Goal: Transaction & Acquisition: Purchase product/service

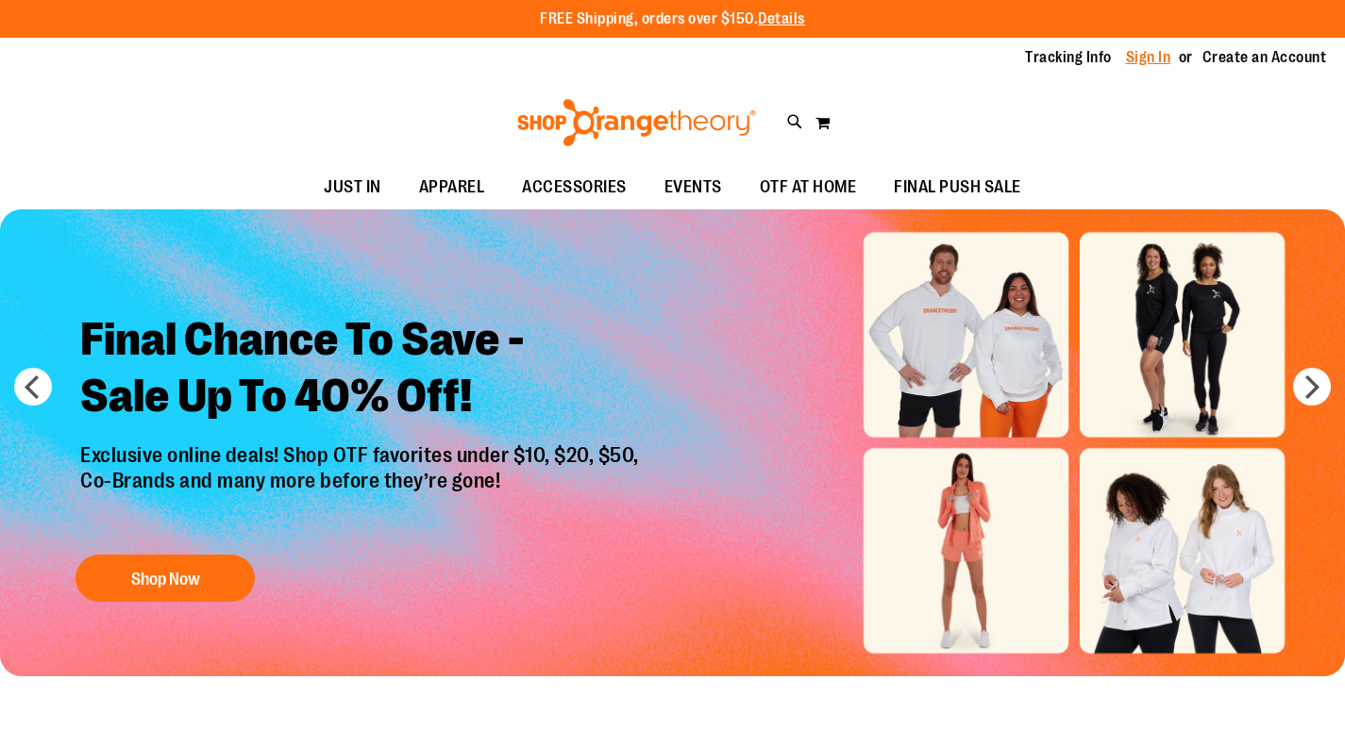
click at [1157, 52] on link "Sign In" at bounding box center [1148, 57] width 45 height 21
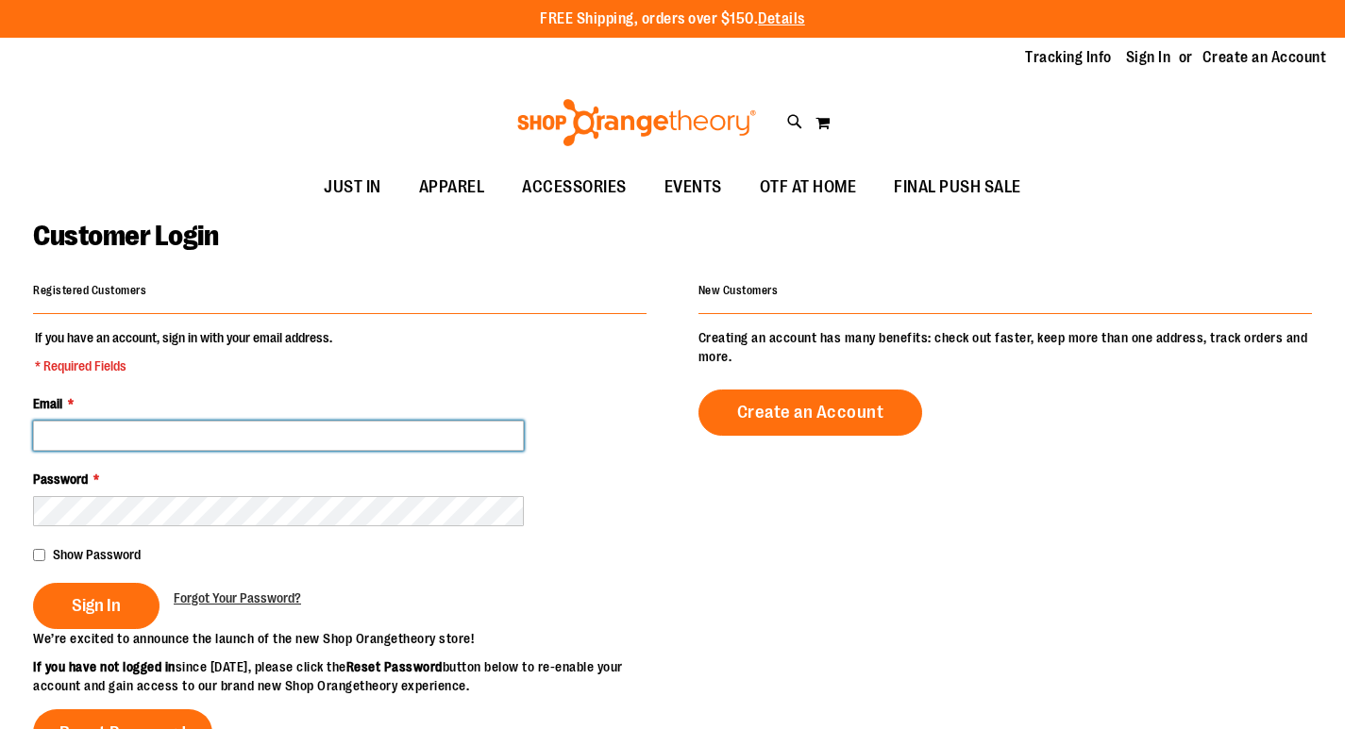
click at [233, 431] on input "Email *" at bounding box center [278, 436] width 491 height 30
type input "**********"
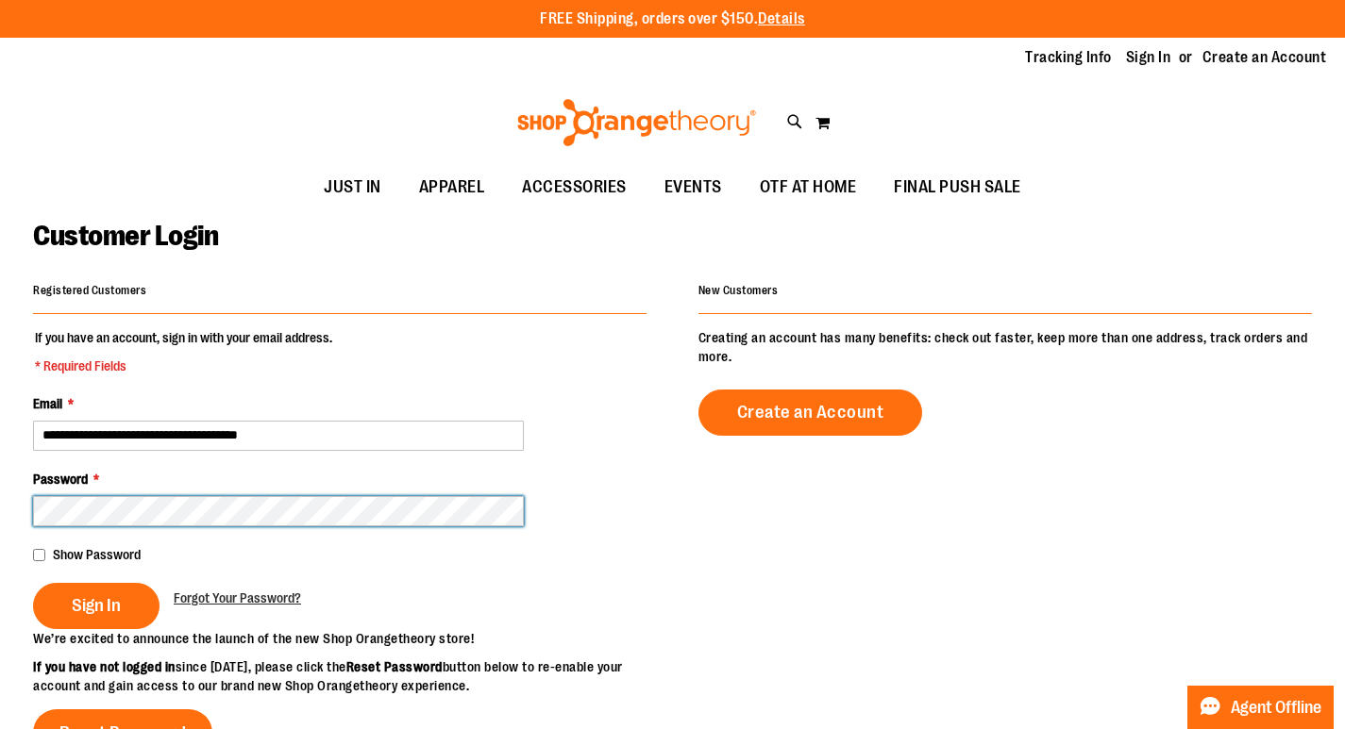
click at [33, 583] on button "Sign In" at bounding box center [96, 606] width 126 height 46
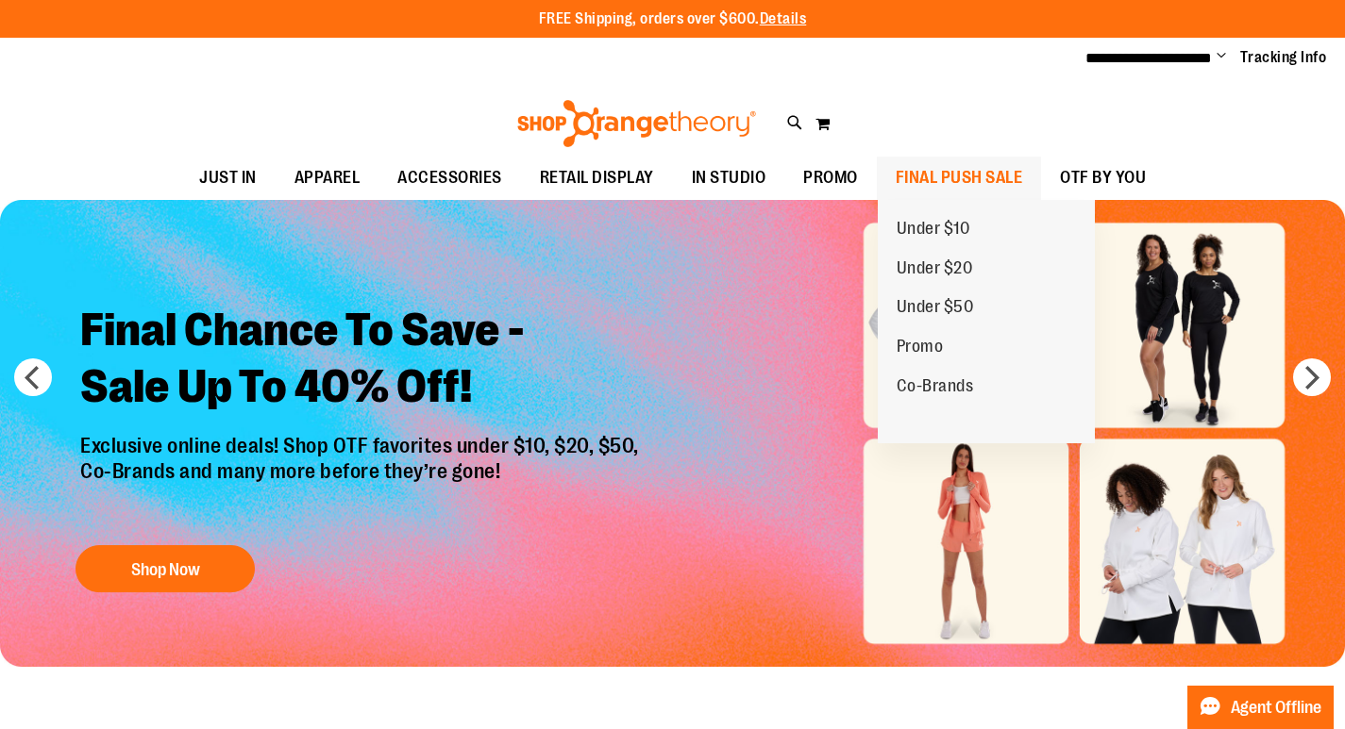
click at [966, 180] on span "FINAL PUSH SALE" at bounding box center [958, 178] width 127 height 42
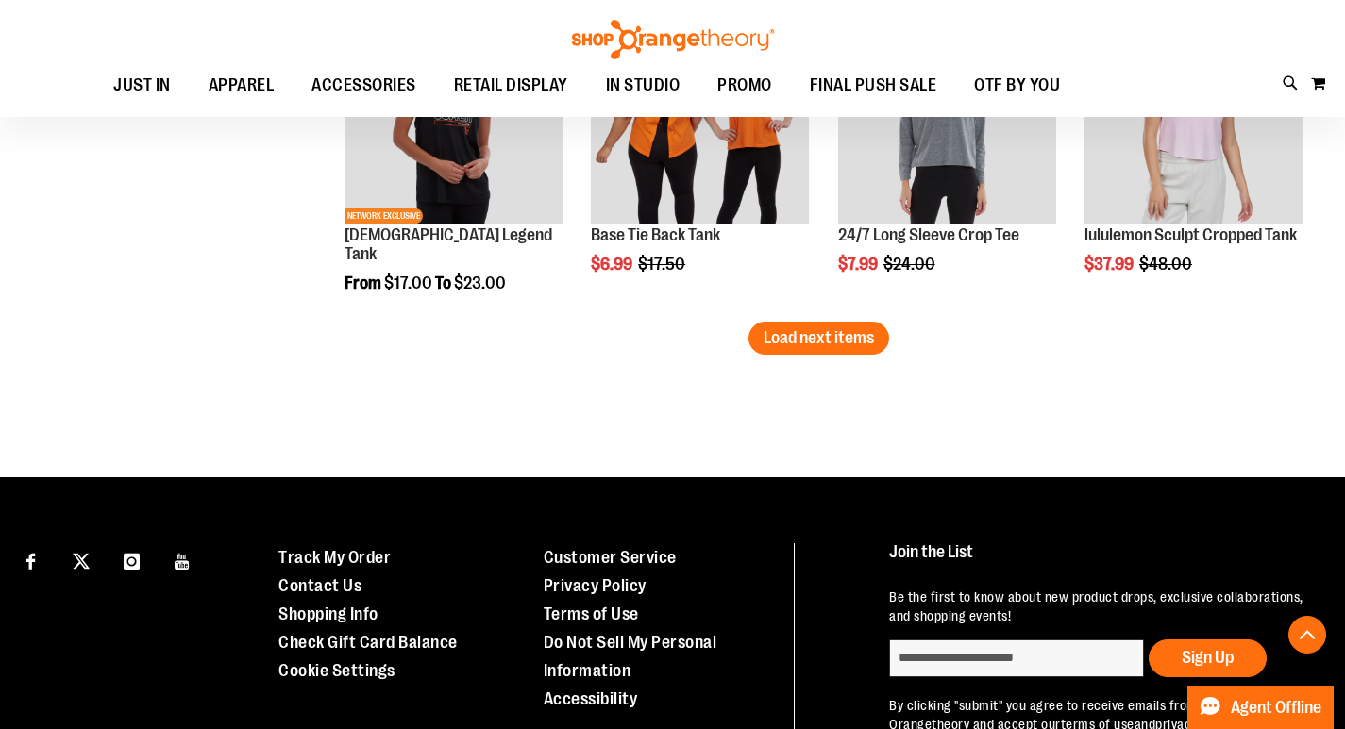
scroll to position [3019, 0]
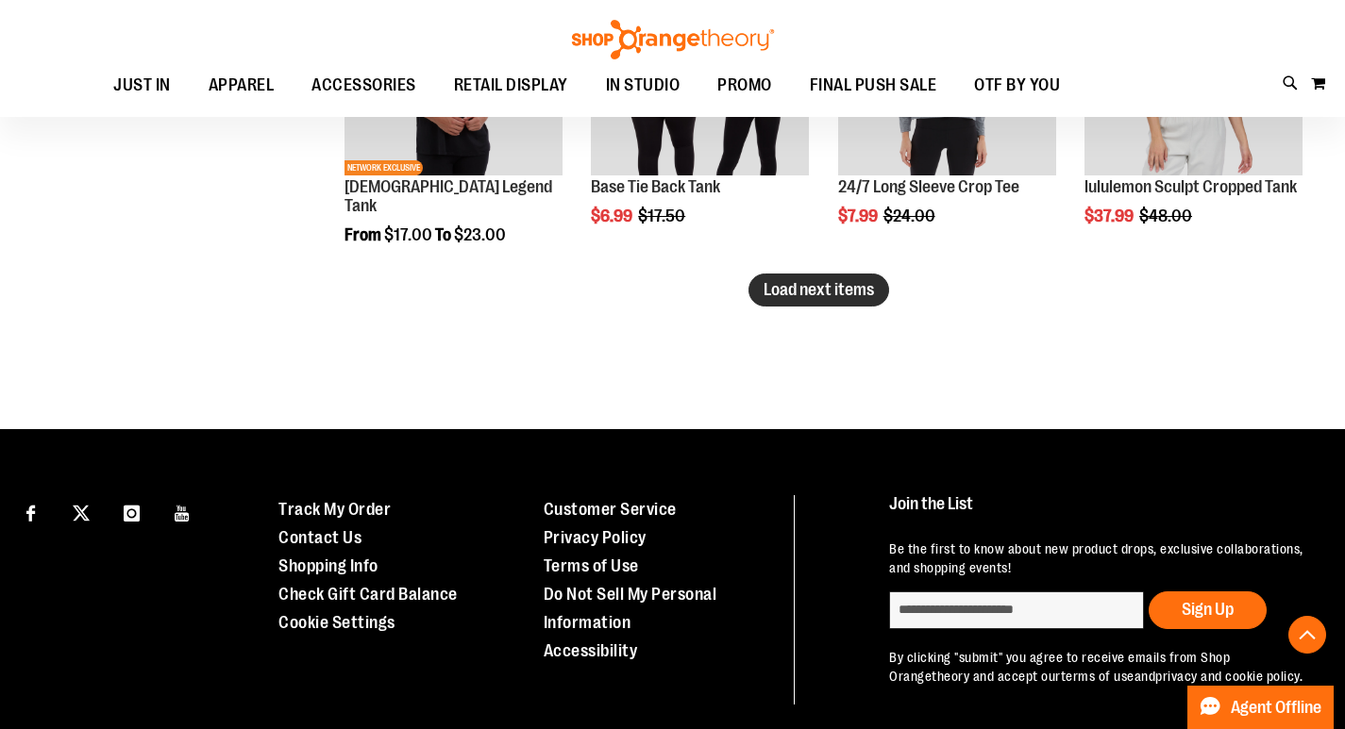
click at [795, 288] on span "Load next items" at bounding box center [818, 289] width 110 height 19
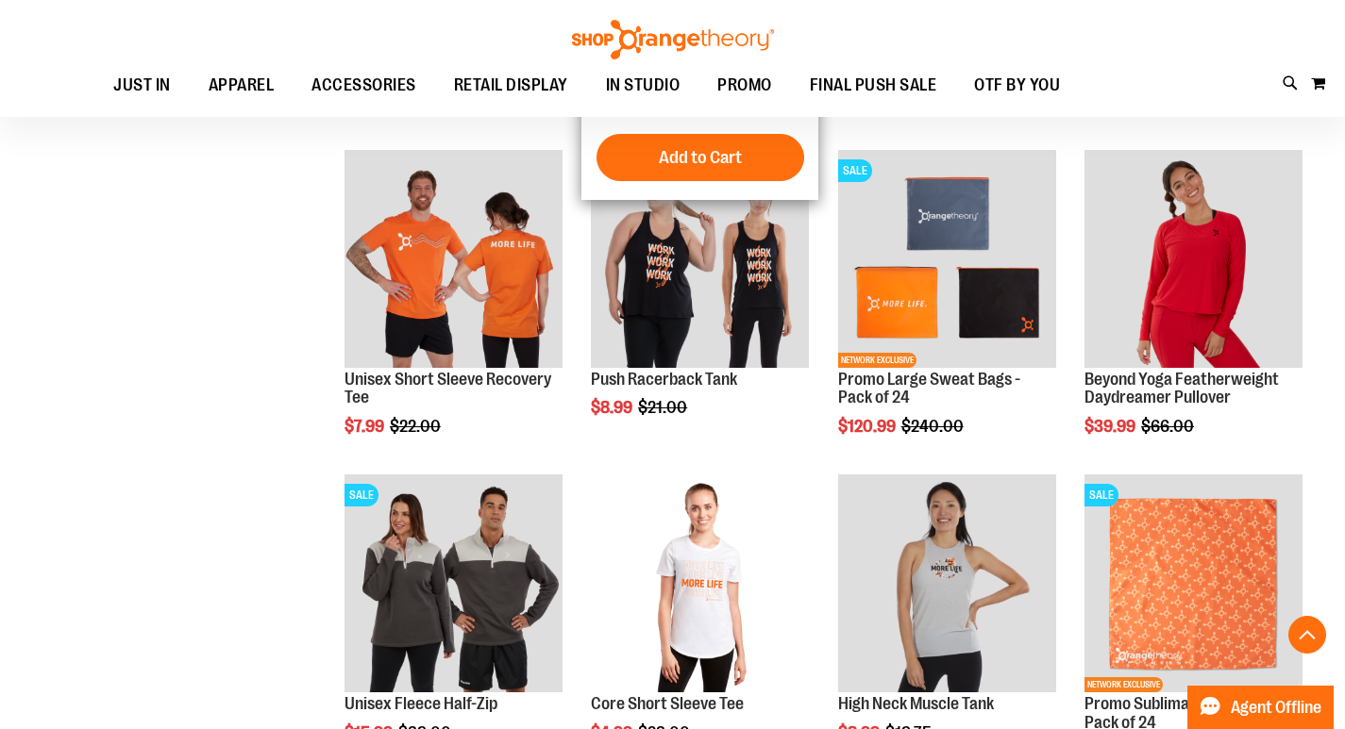
scroll to position [3774, 0]
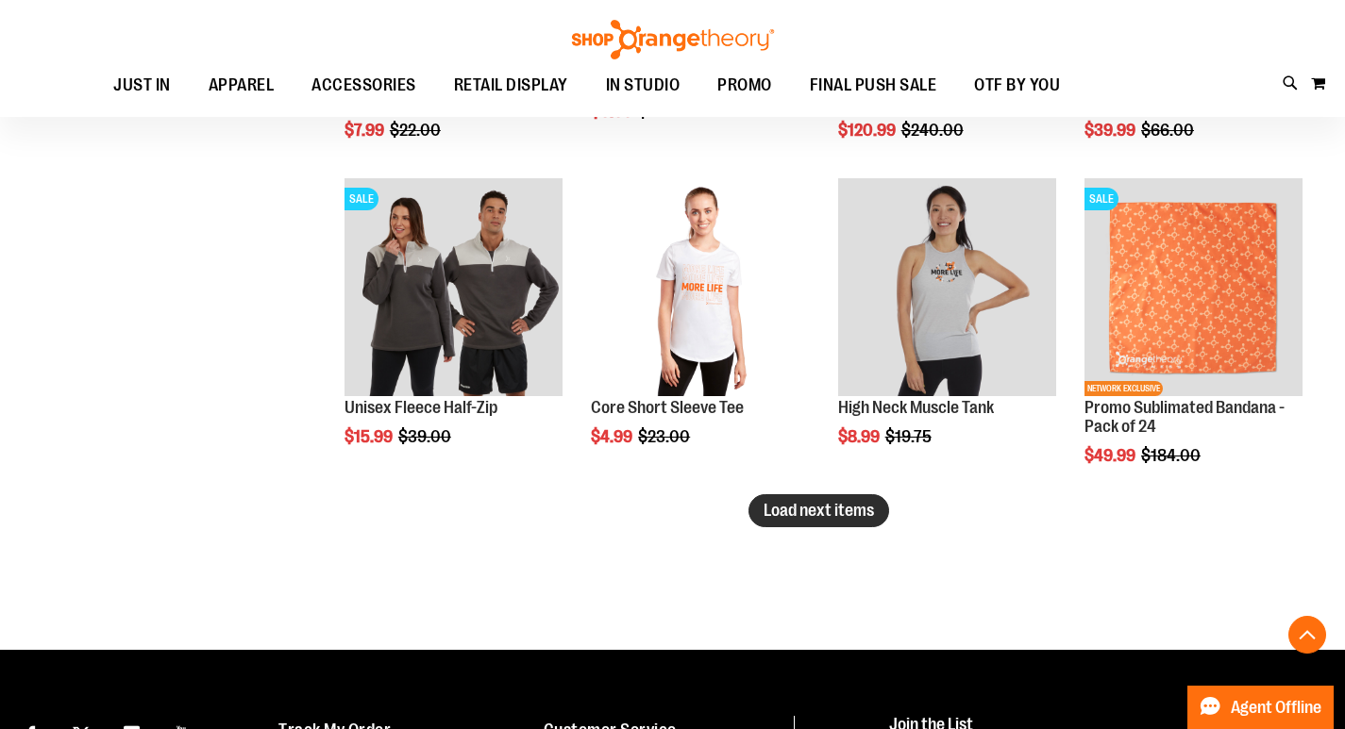
click at [802, 510] on span "Load next items" at bounding box center [818, 510] width 110 height 19
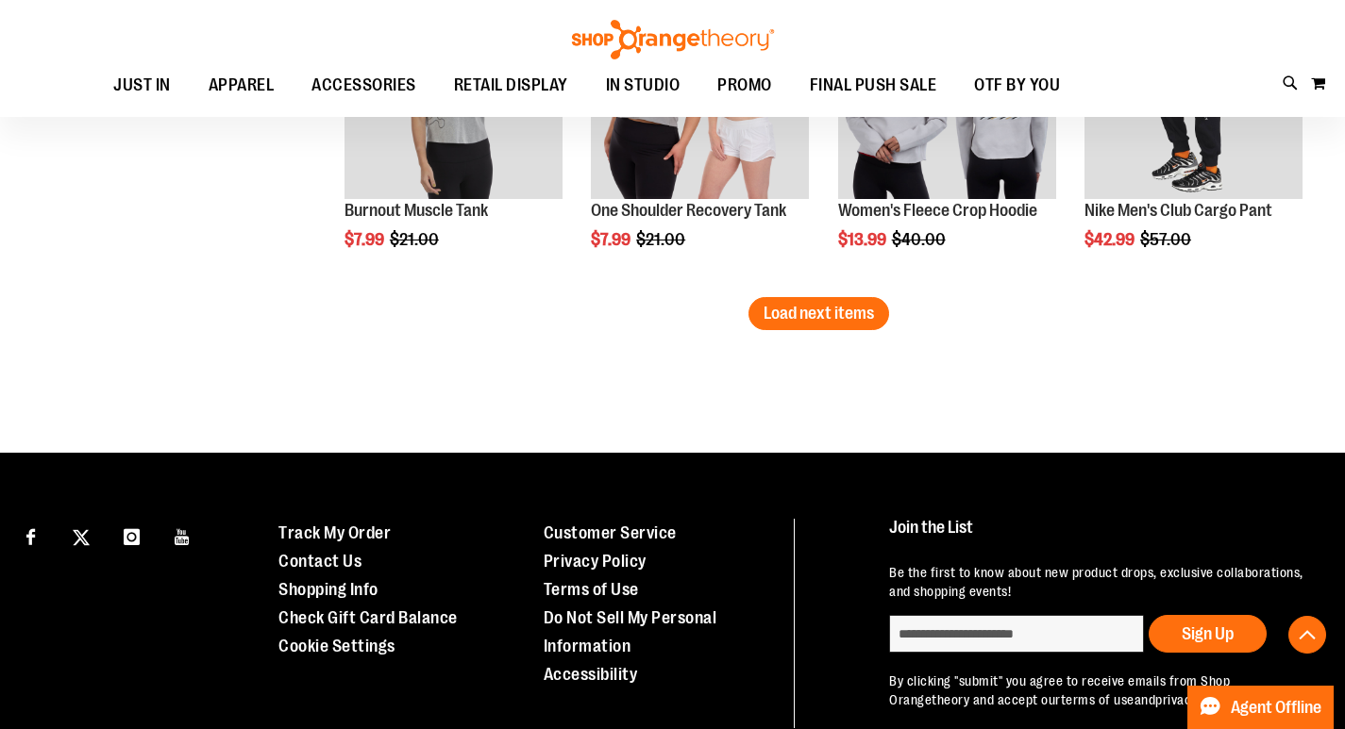
scroll to position [5000, 0]
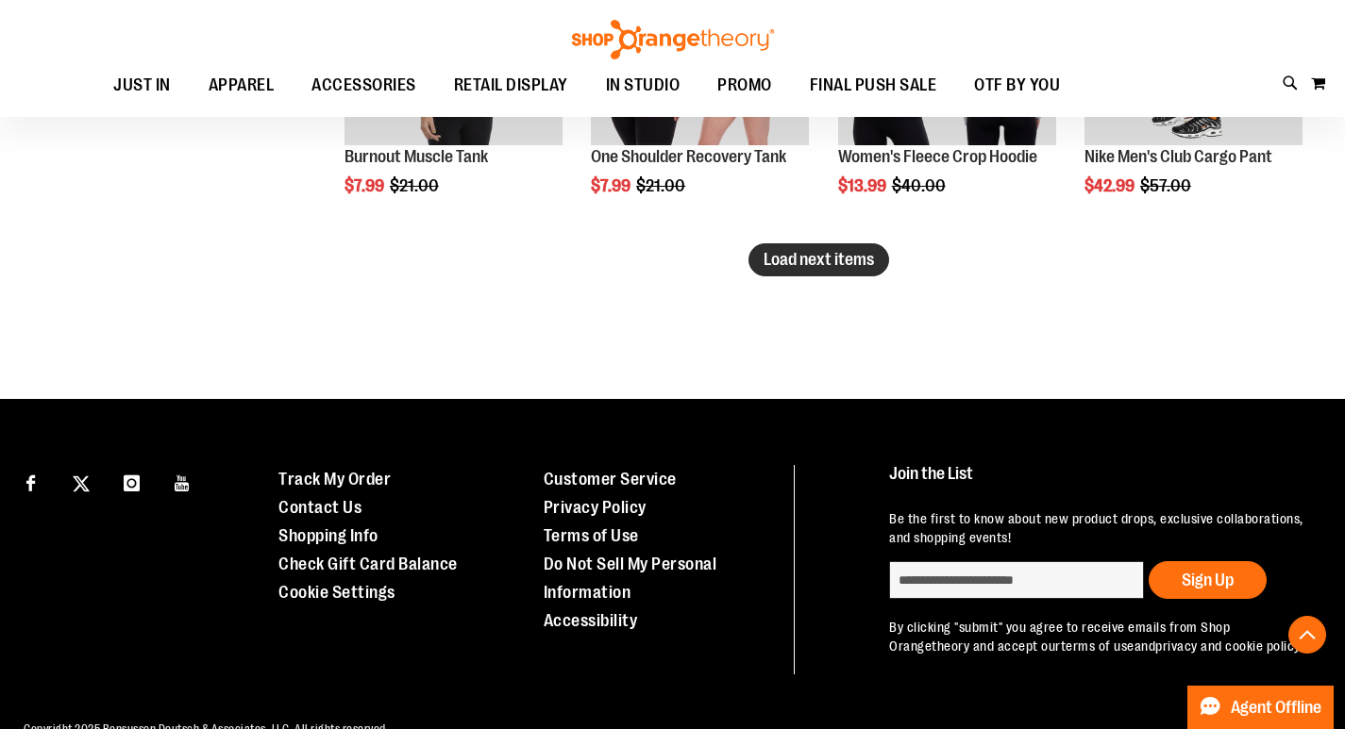
click at [827, 261] on span "Load next items" at bounding box center [818, 259] width 110 height 19
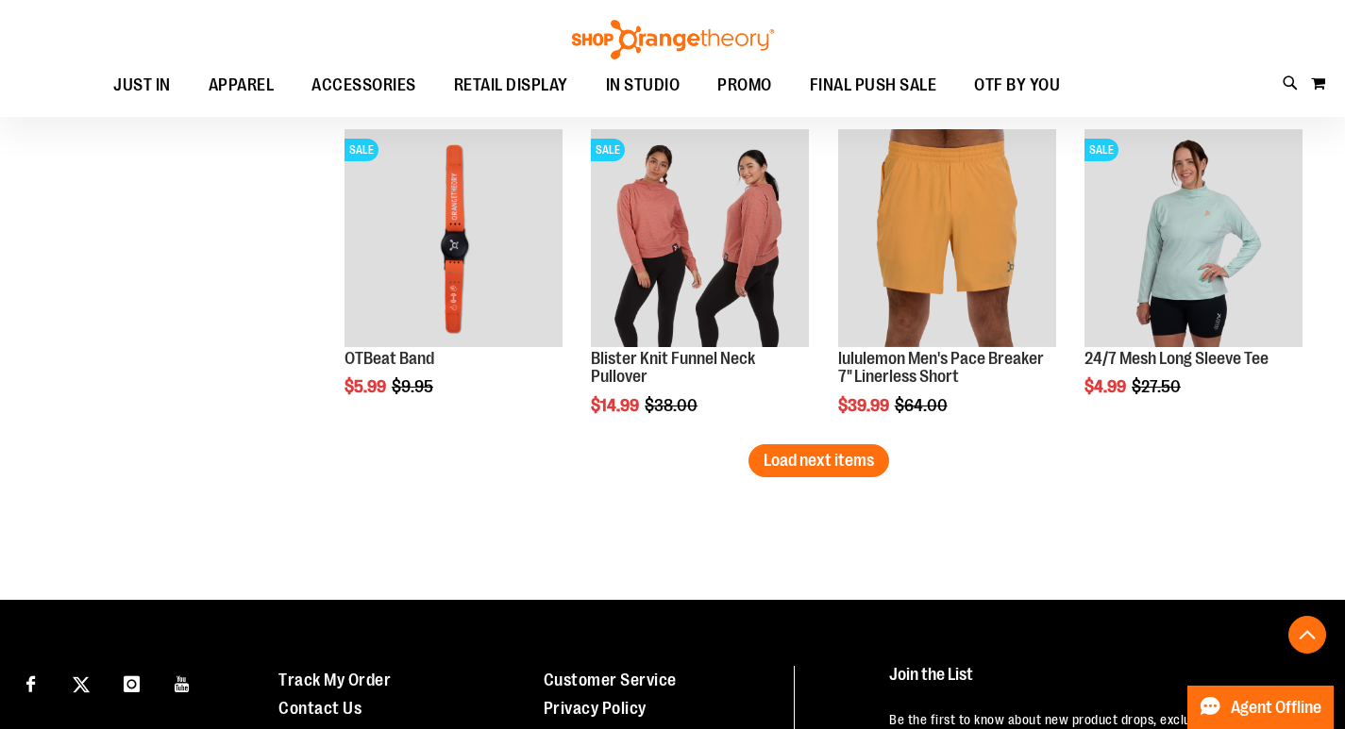
scroll to position [5849, 0]
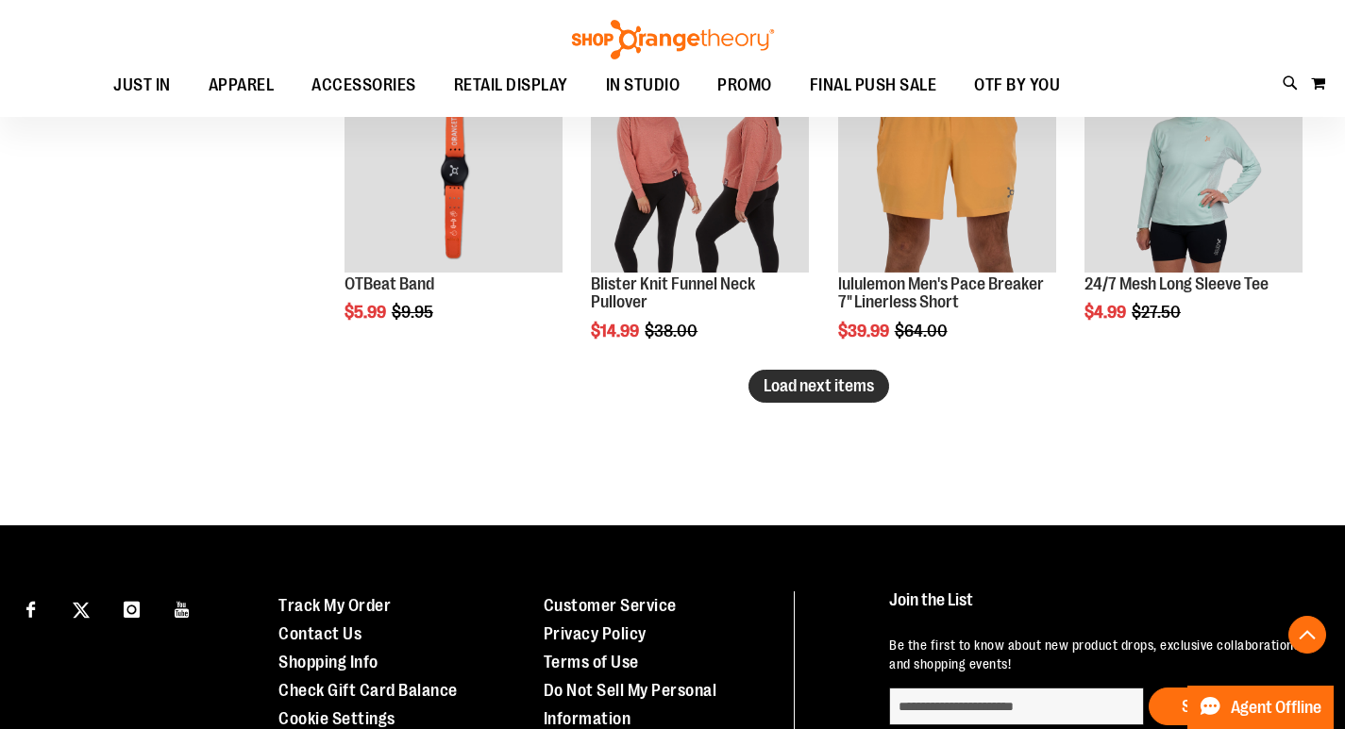
click at [827, 375] on button "Load next items" at bounding box center [818, 386] width 141 height 33
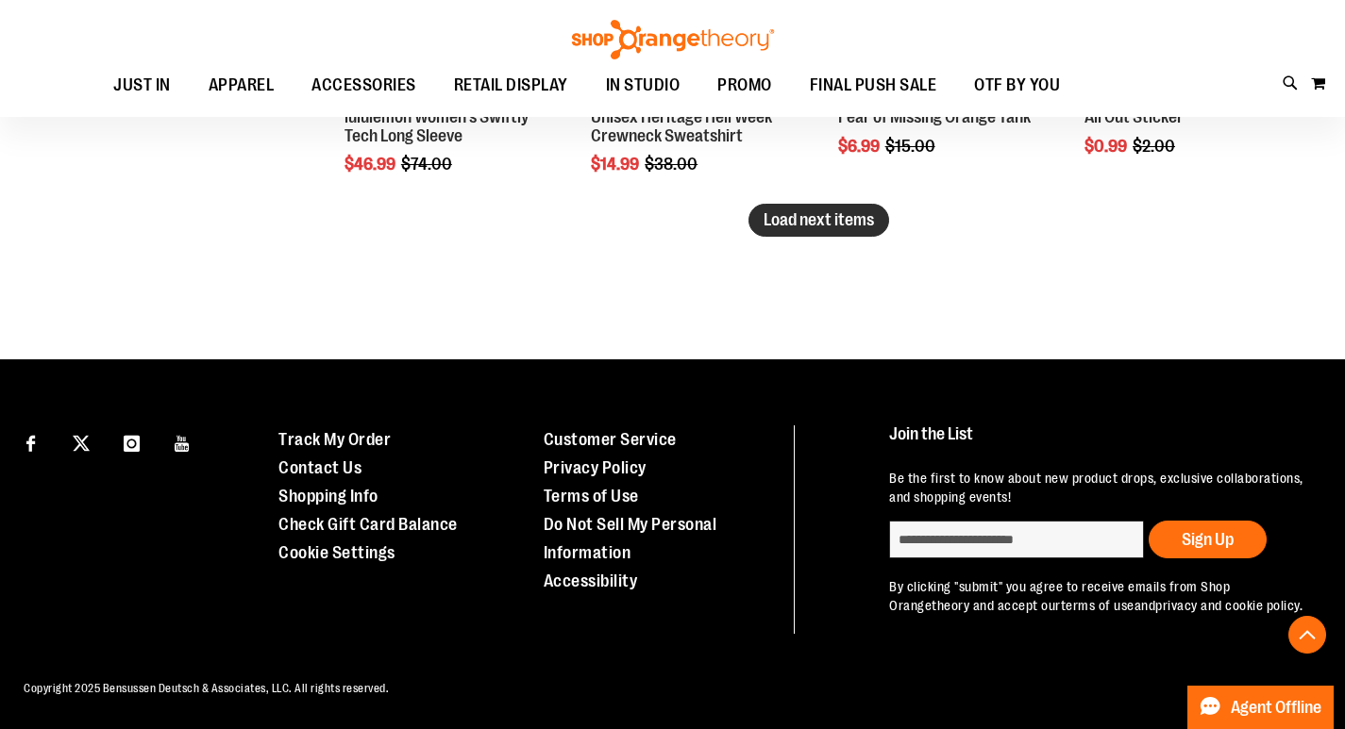
click at [859, 210] on span "Load next items" at bounding box center [818, 219] width 110 height 19
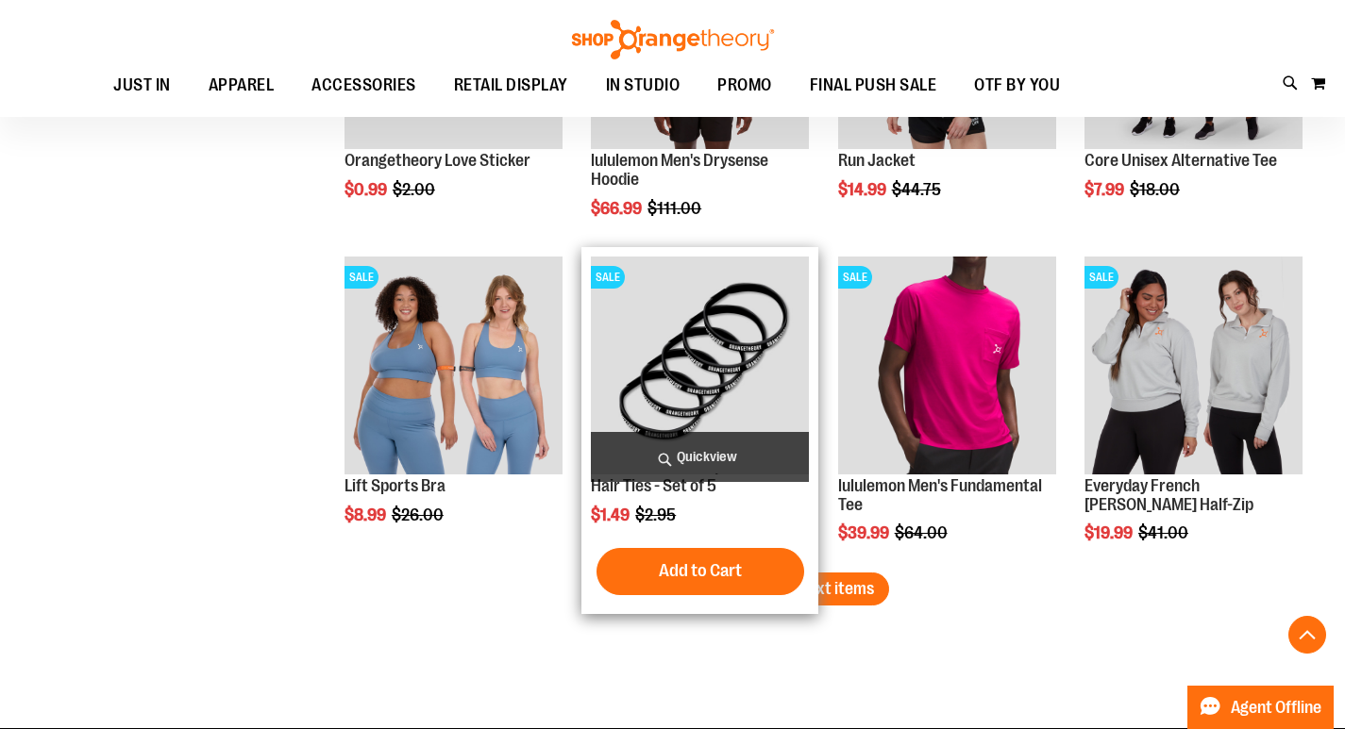
scroll to position [7955, 0]
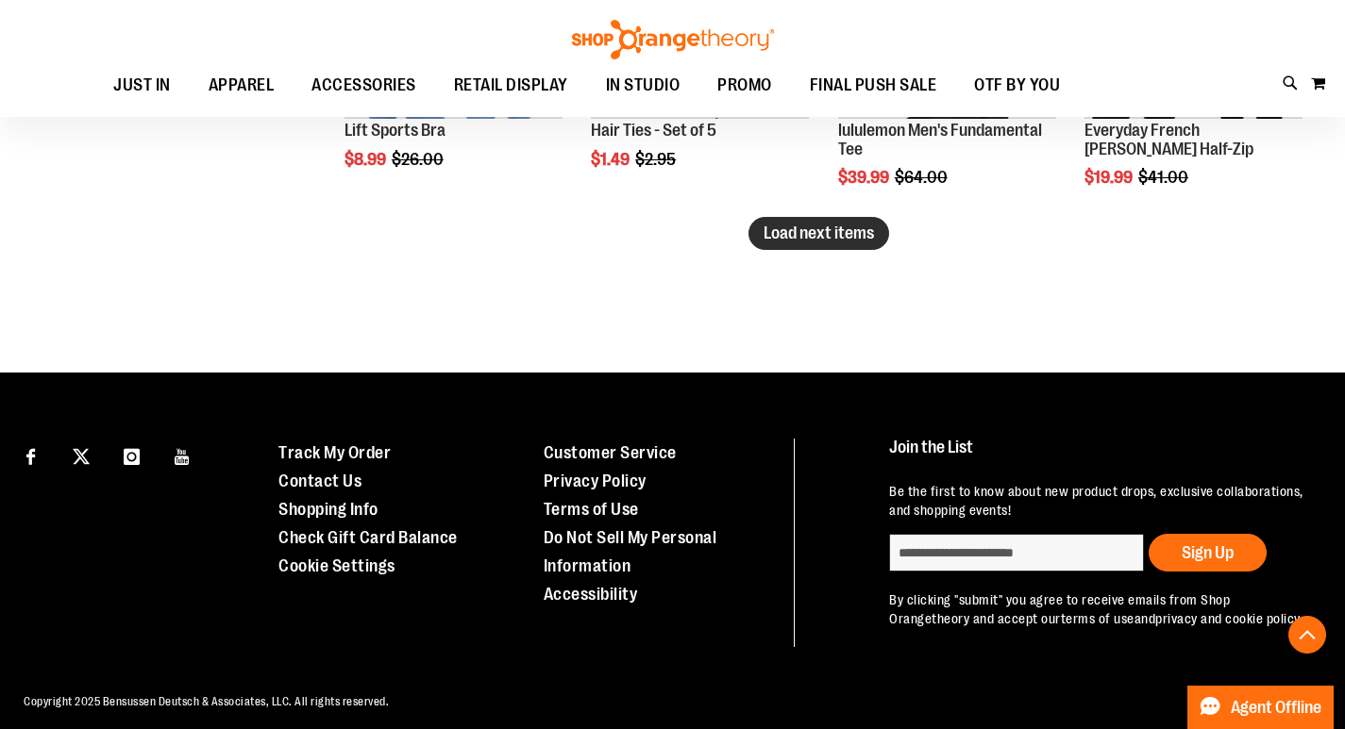
click at [830, 237] on span "Load next items" at bounding box center [818, 233] width 110 height 19
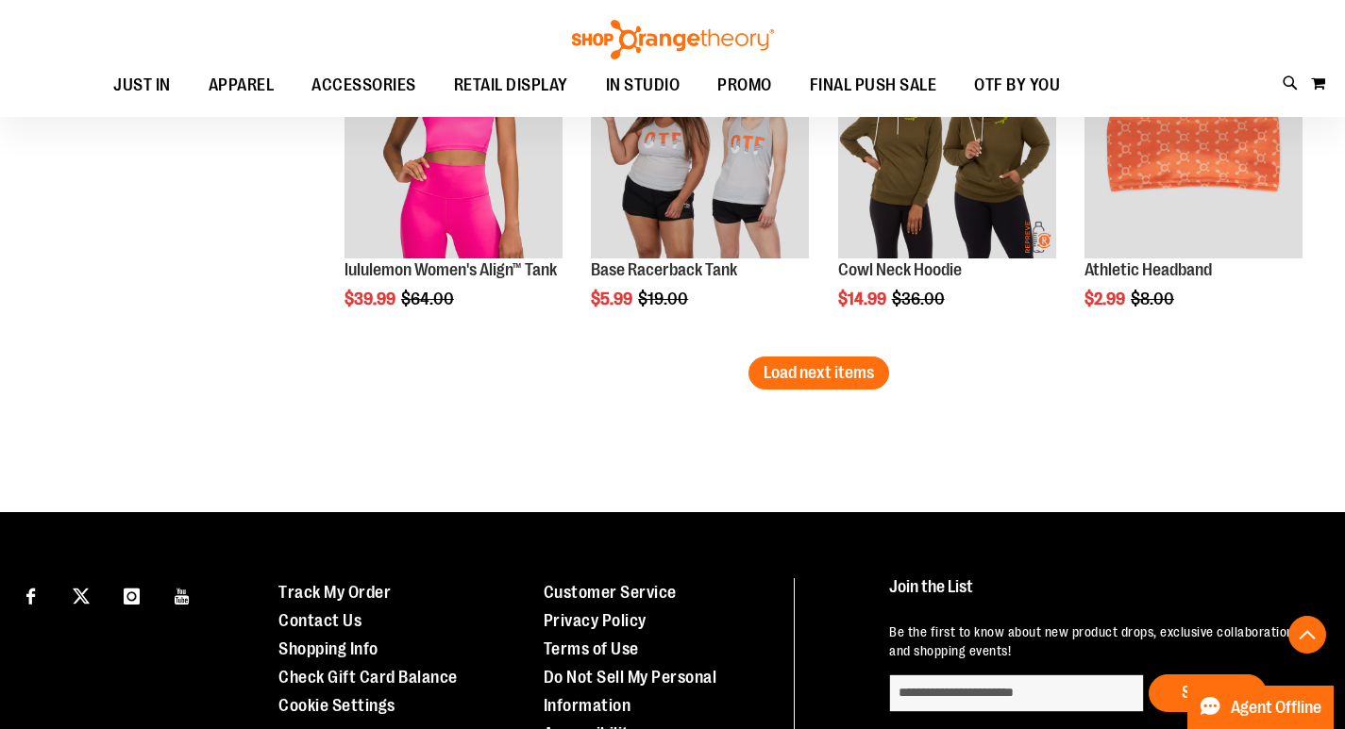
scroll to position [8804, 0]
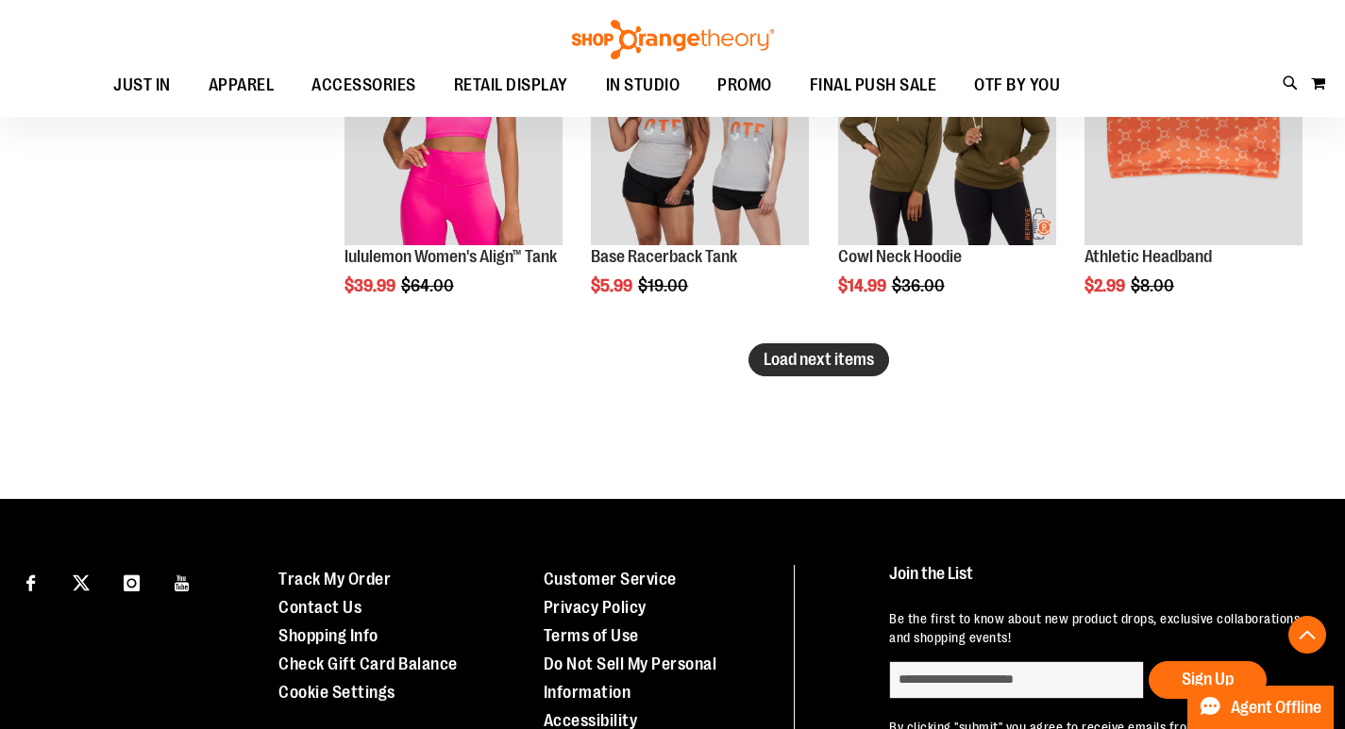
click at [863, 365] on span "Load next items" at bounding box center [818, 359] width 110 height 19
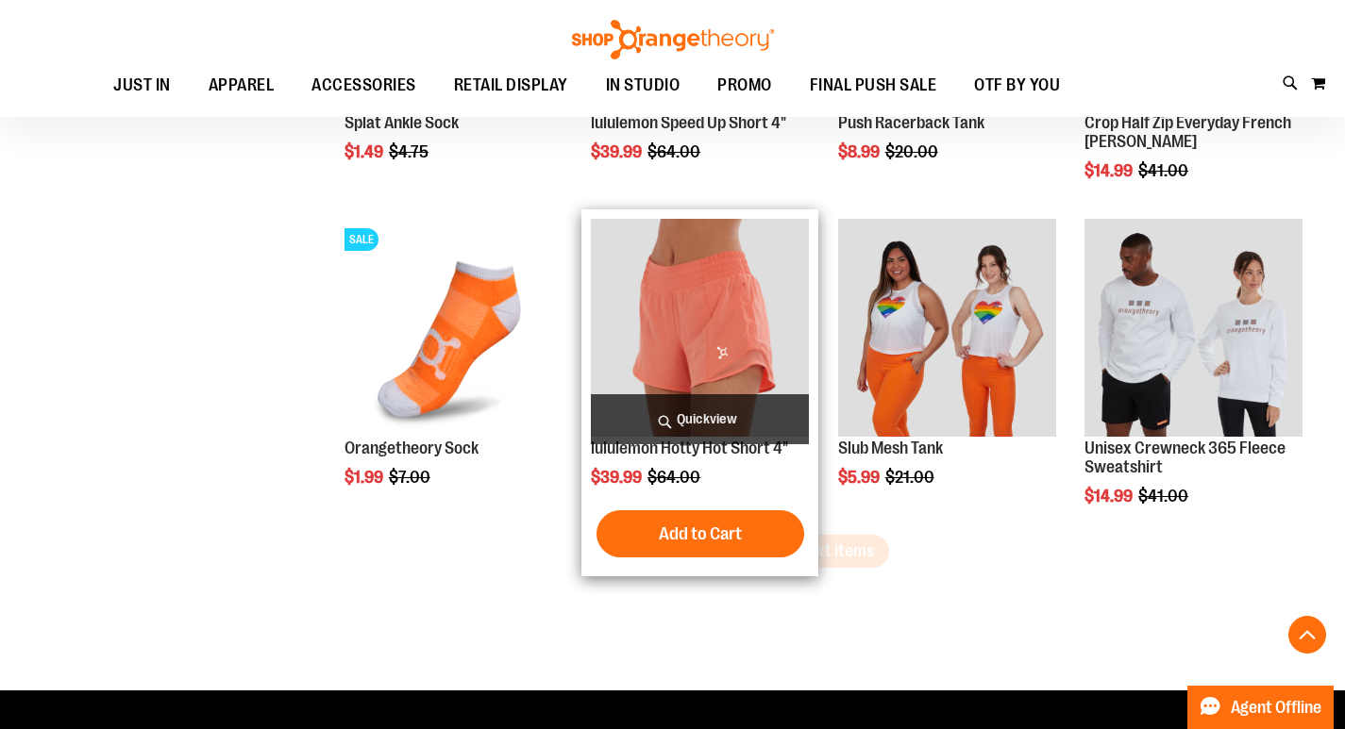
scroll to position [9653, 0]
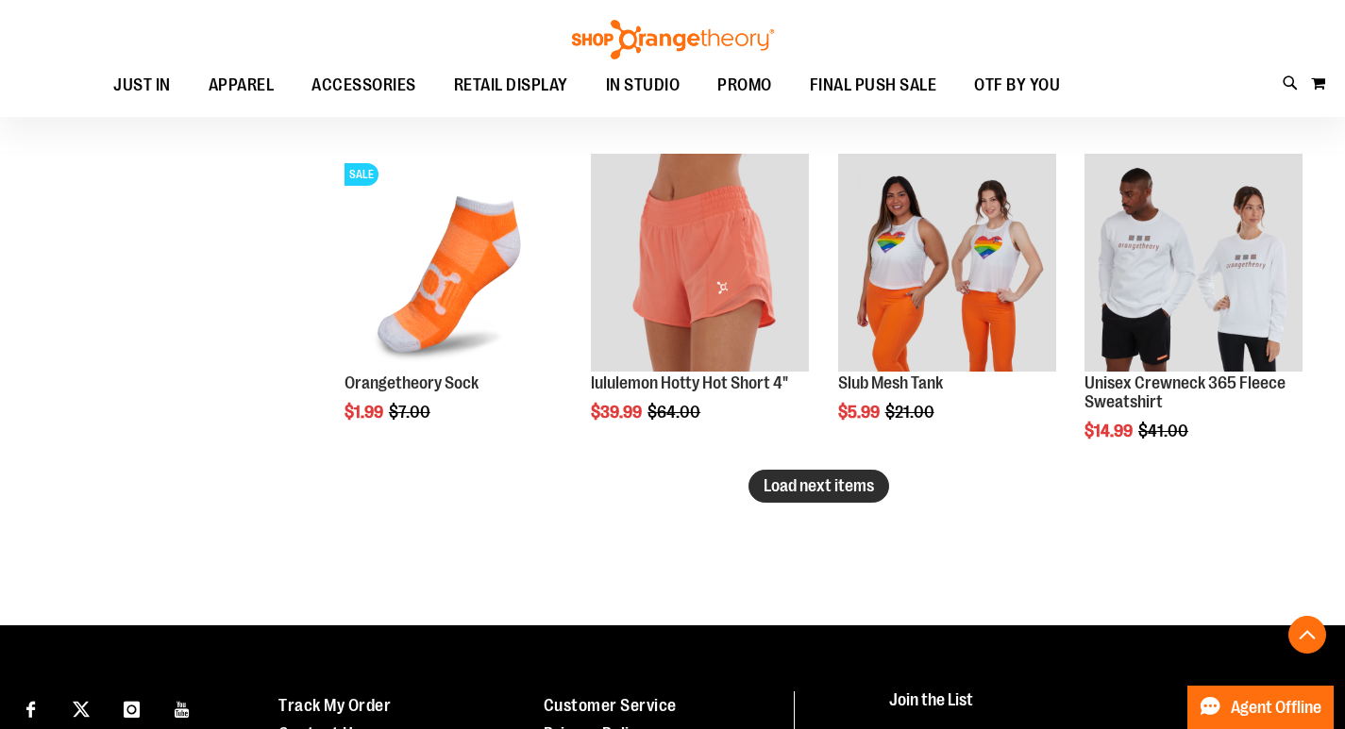
click at [805, 494] on span "Load next items" at bounding box center [818, 486] width 110 height 19
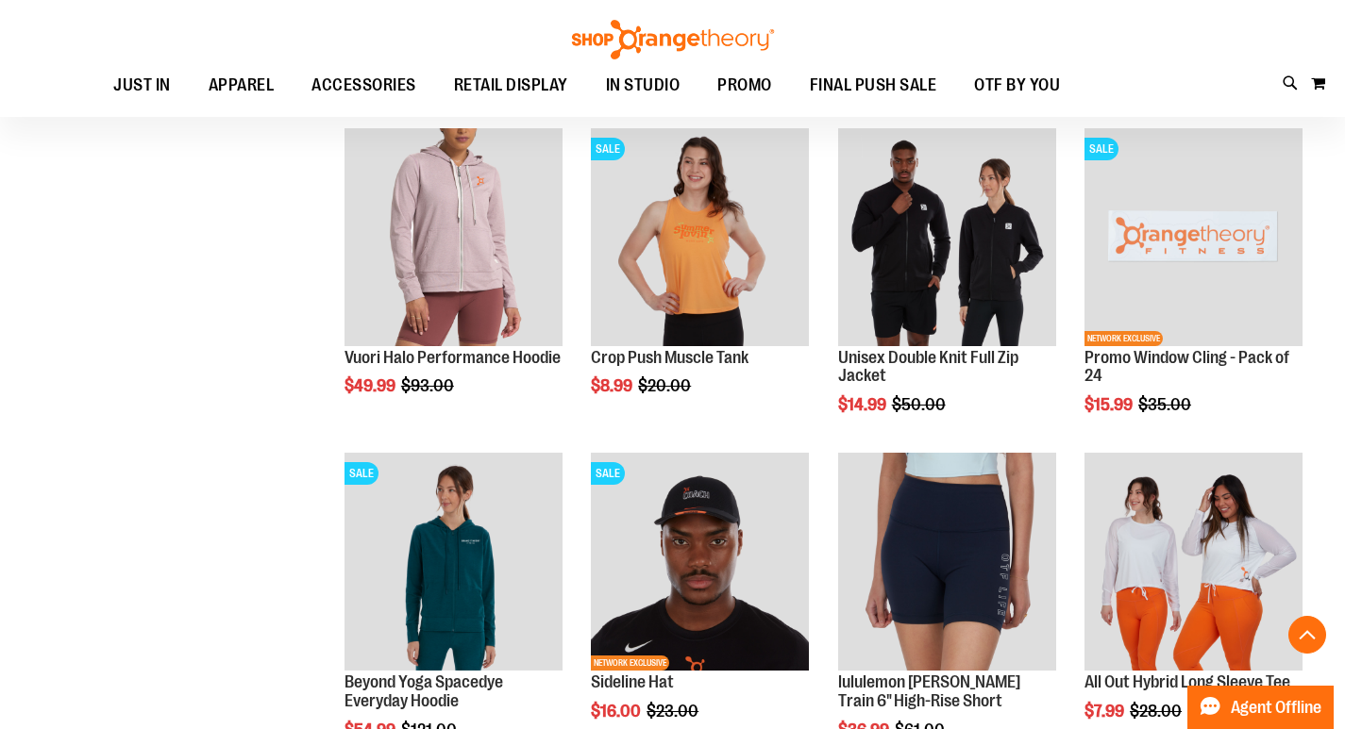
scroll to position [10597, 0]
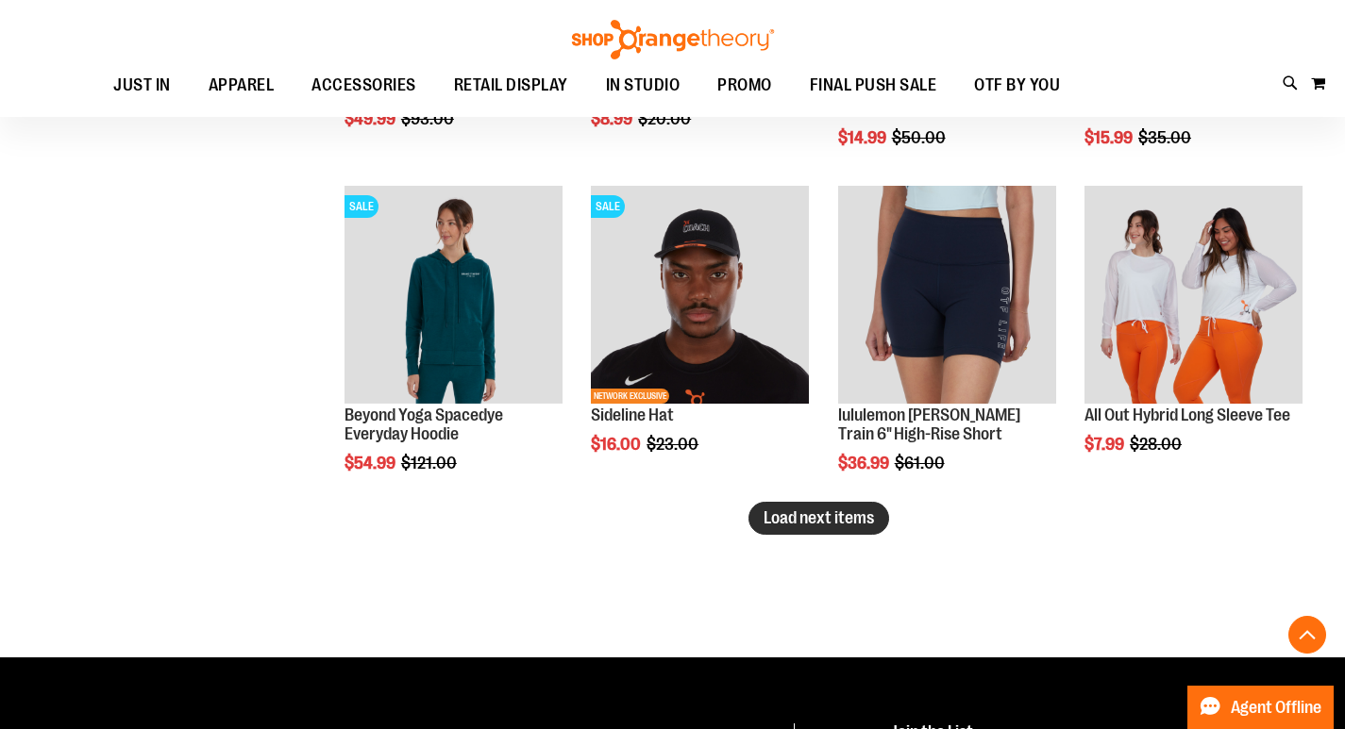
click at [842, 523] on span "Load next items" at bounding box center [818, 518] width 110 height 19
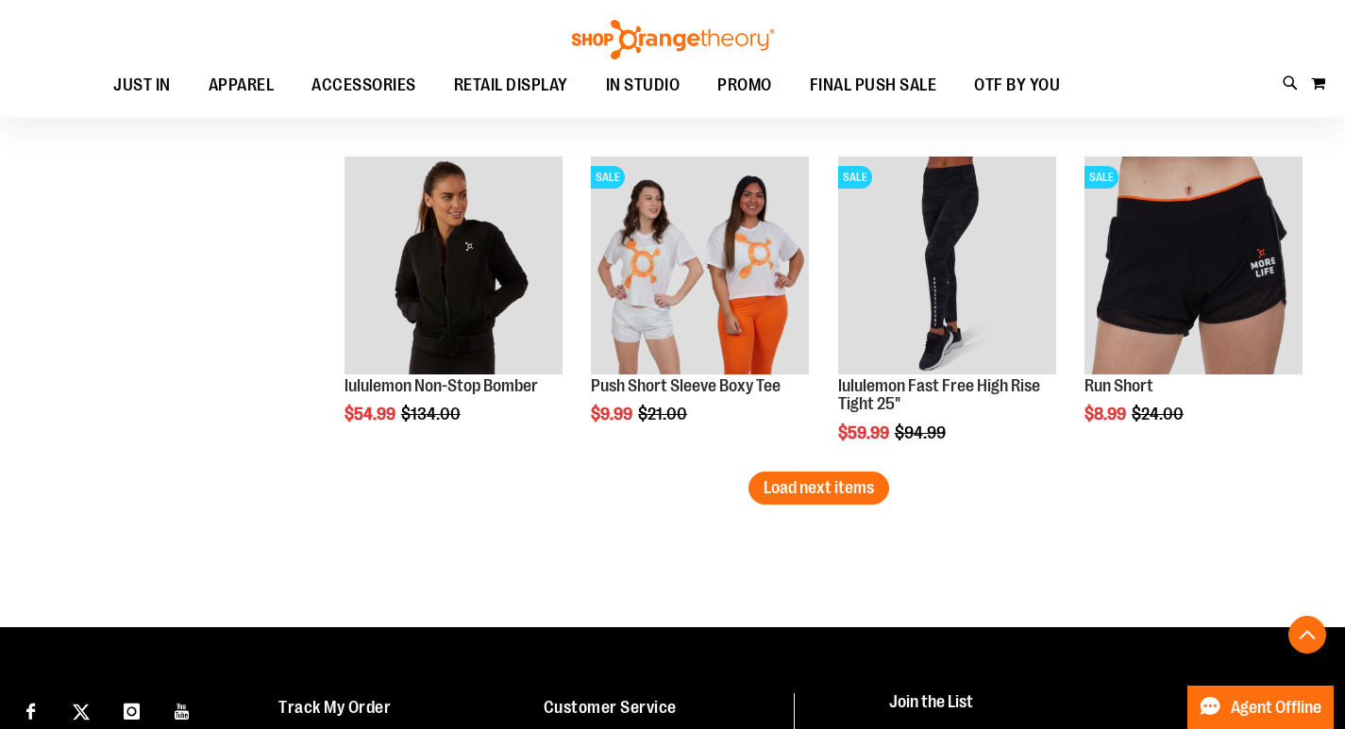
scroll to position [11635, 0]
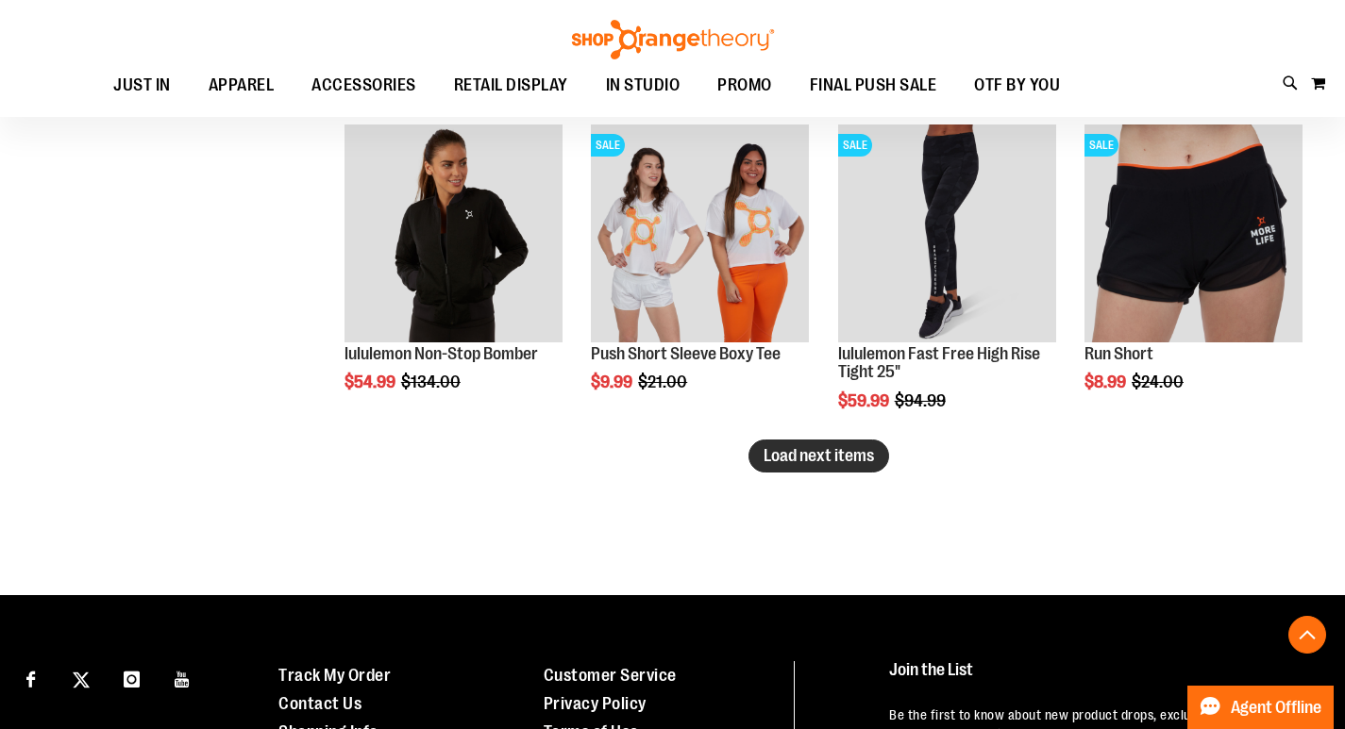
click at [832, 460] on span "Load next items" at bounding box center [818, 455] width 110 height 19
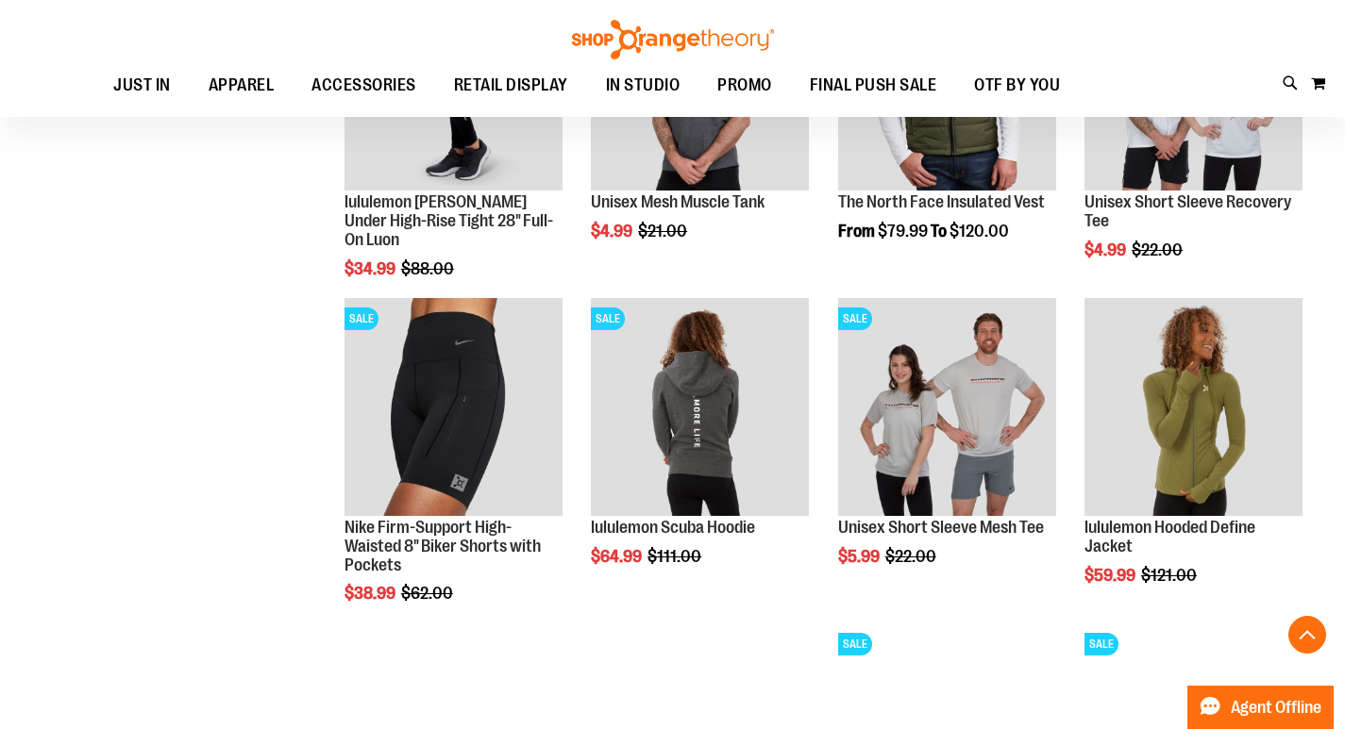
scroll to position [12484, 0]
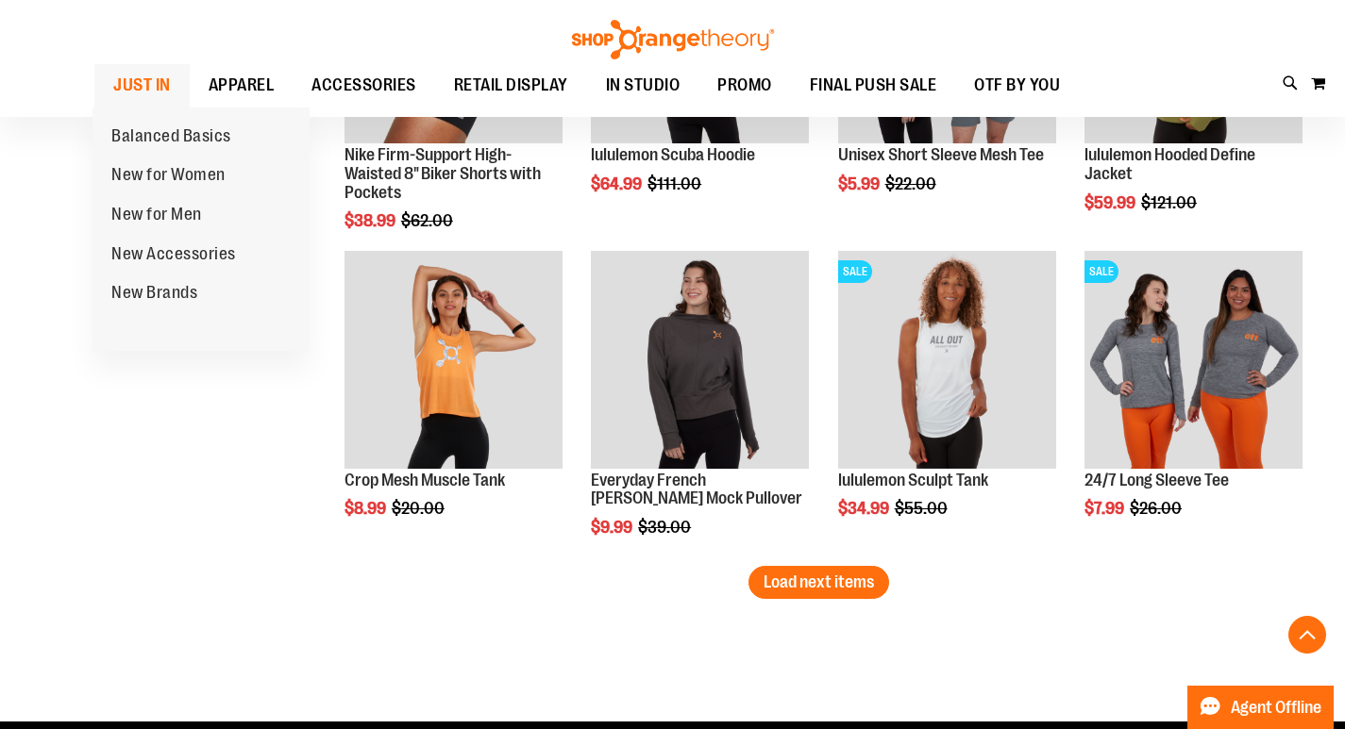
click at [126, 79] on span "JUST IN" at bounding box center [142, 85] width 58 height 42
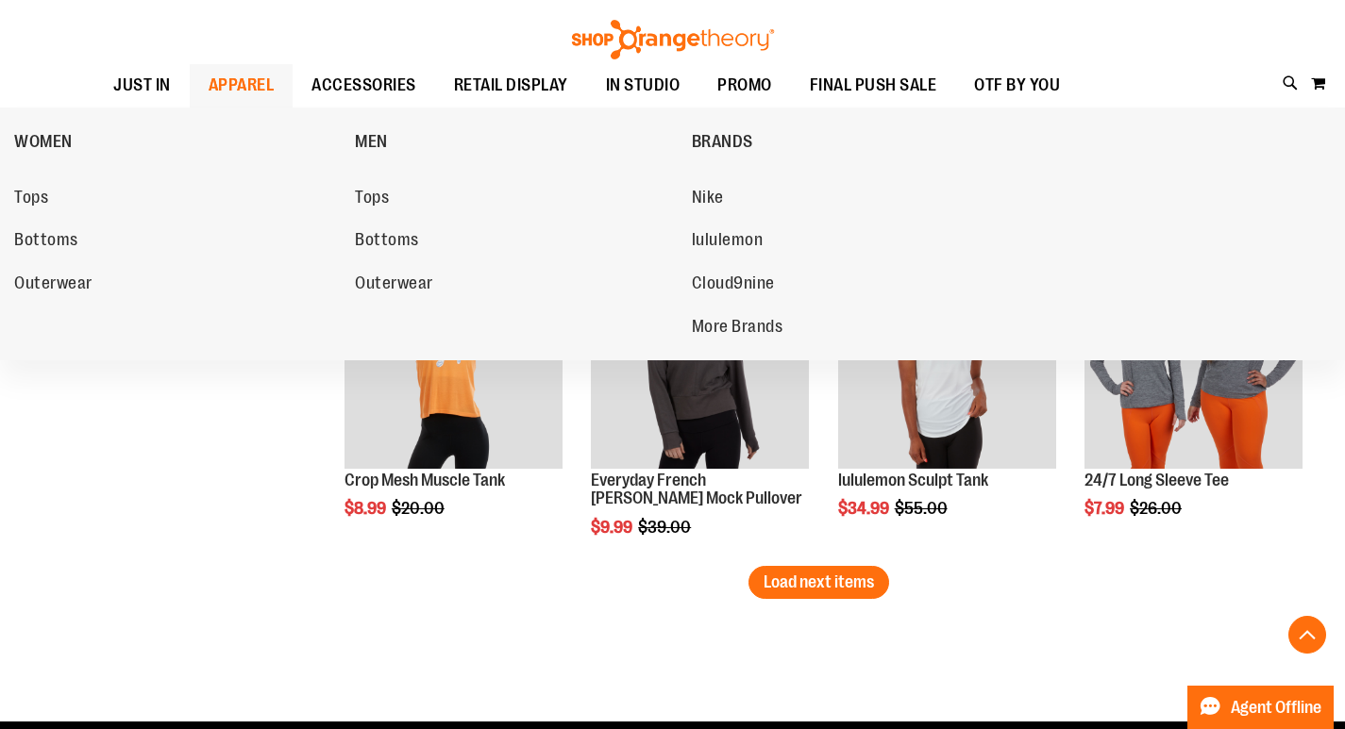
click at [232, 85] on span "APPAREL" at bounding box center [242, 85] width 66 height 42
click at [39, 194] on span "Tops" at bounding box center [31, 200] width 34 height 24
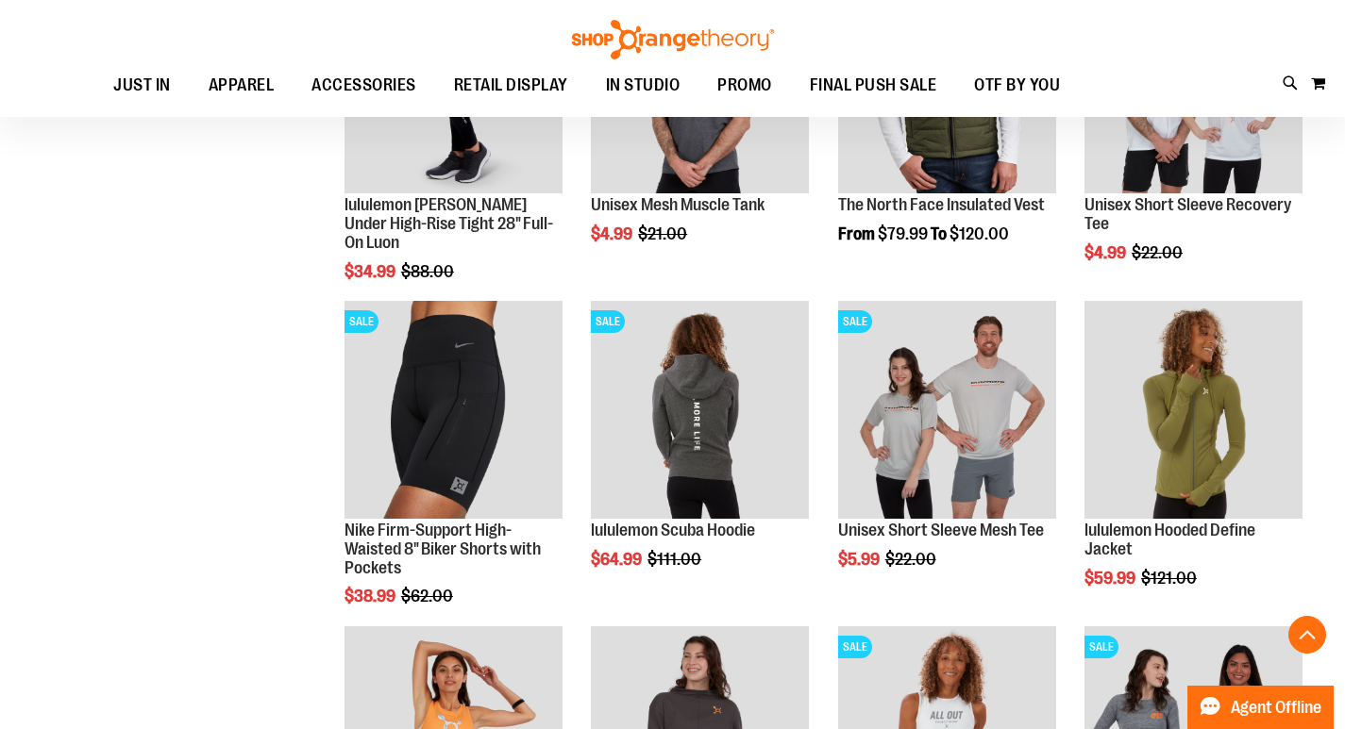
scroll to position [12107, 0]
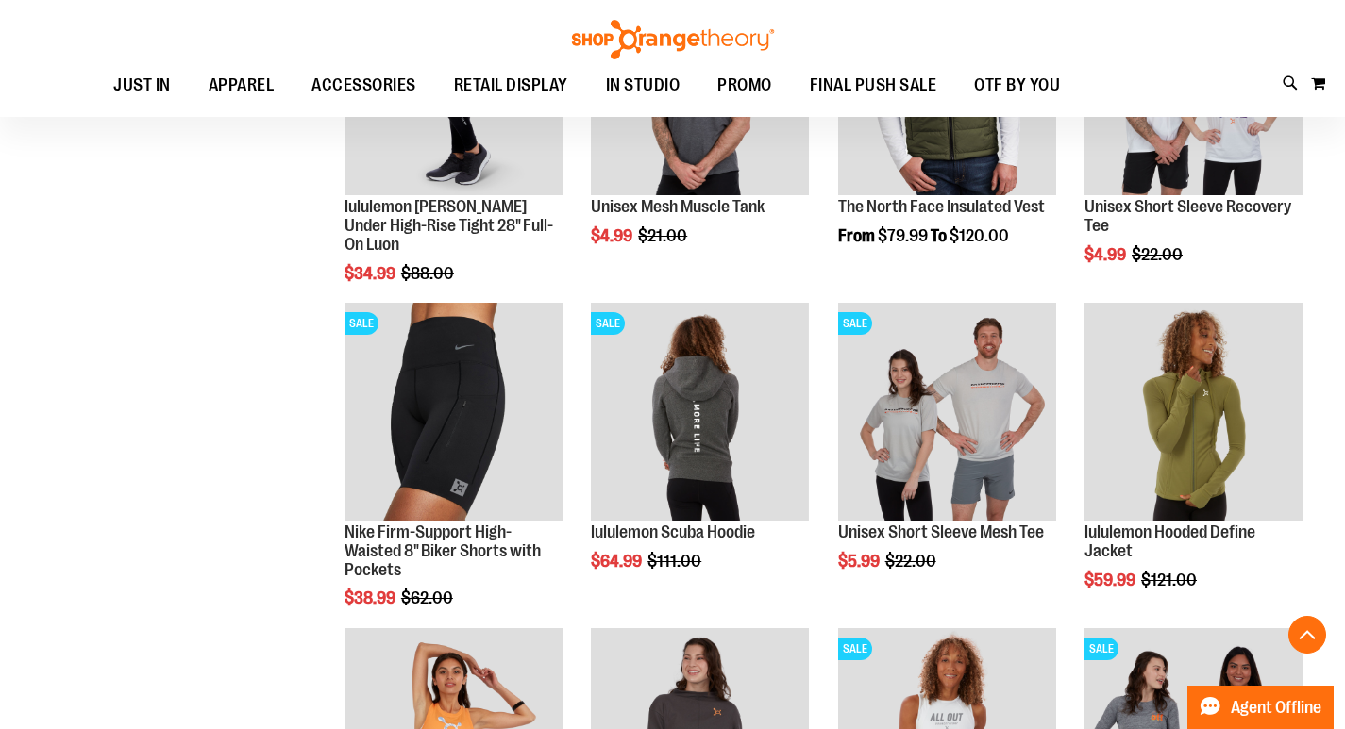
click at [629, 31] on img at bounding box center [673, 40] width 208 height 40
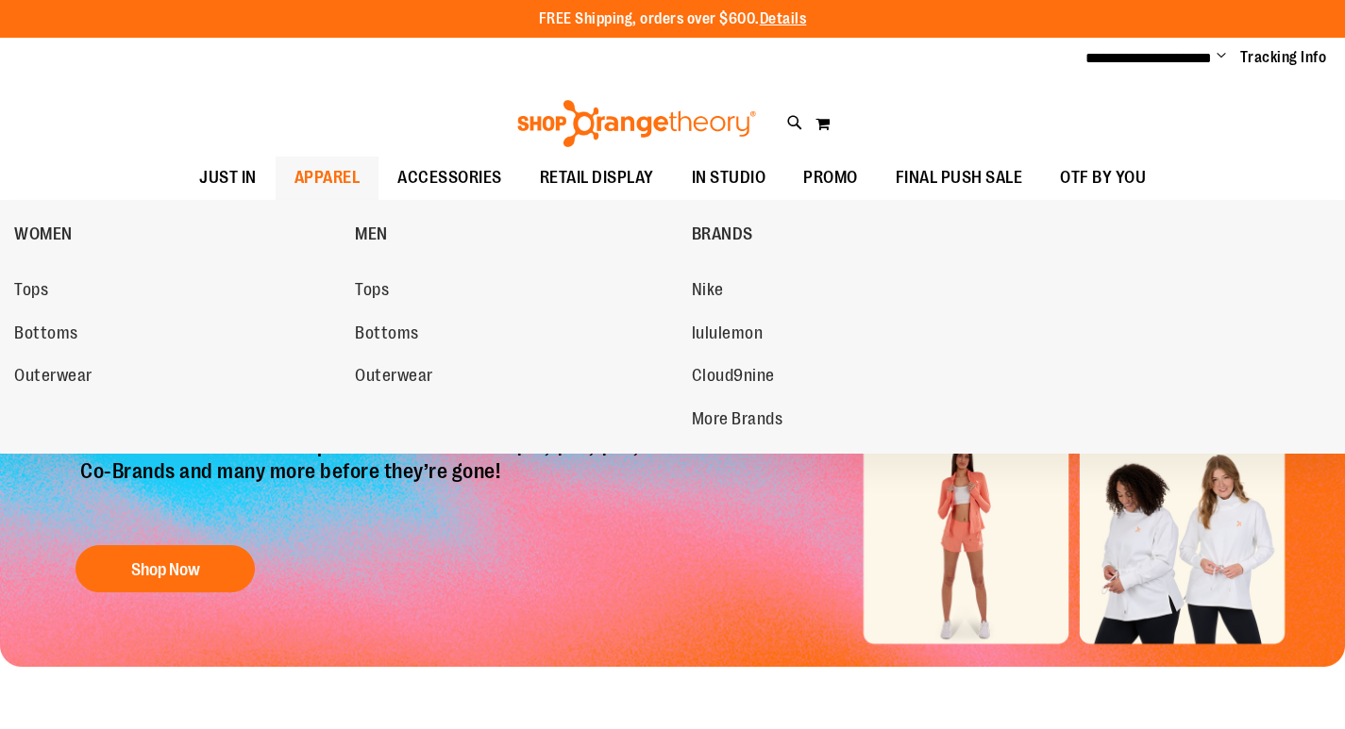
click at [329, 178] on span "APPAREL" at bounding box center [327, 178] width 66 height 42
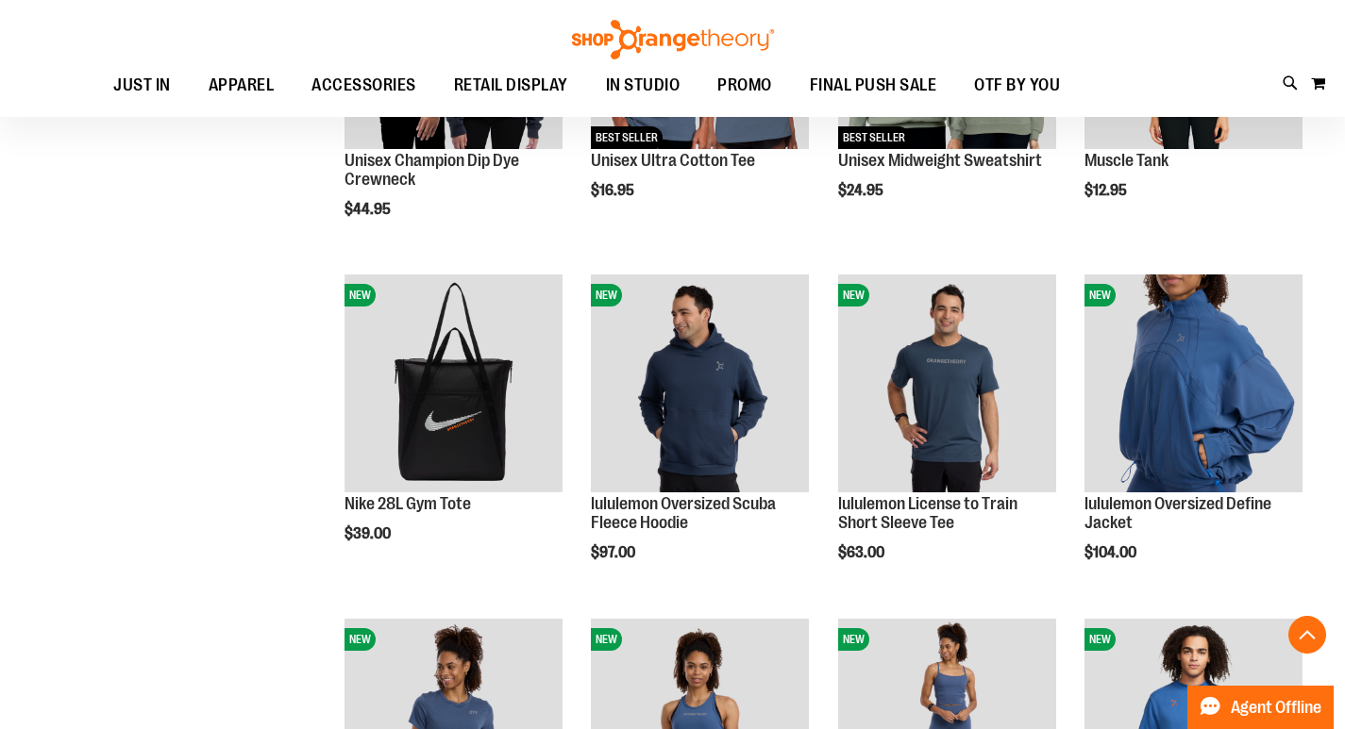
scroll to position [1481, 0]
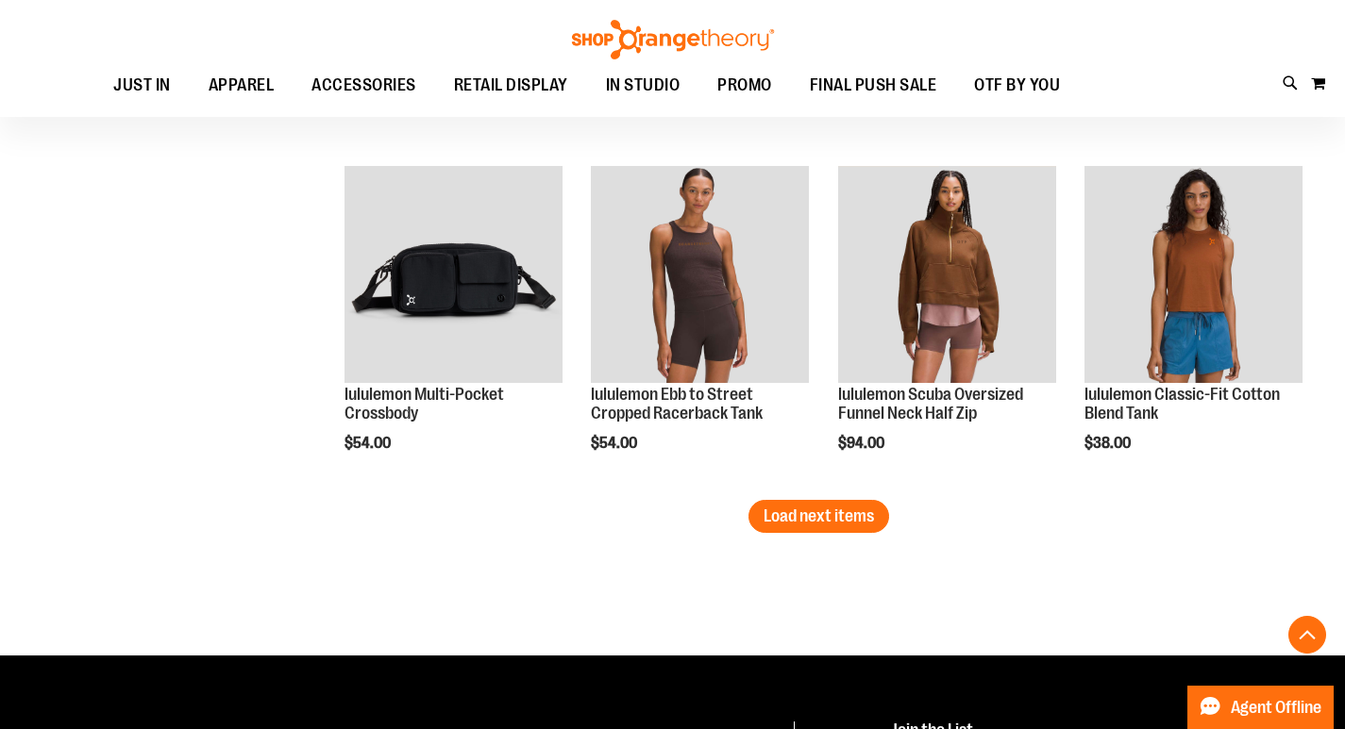
scroll to position [2991, 0]
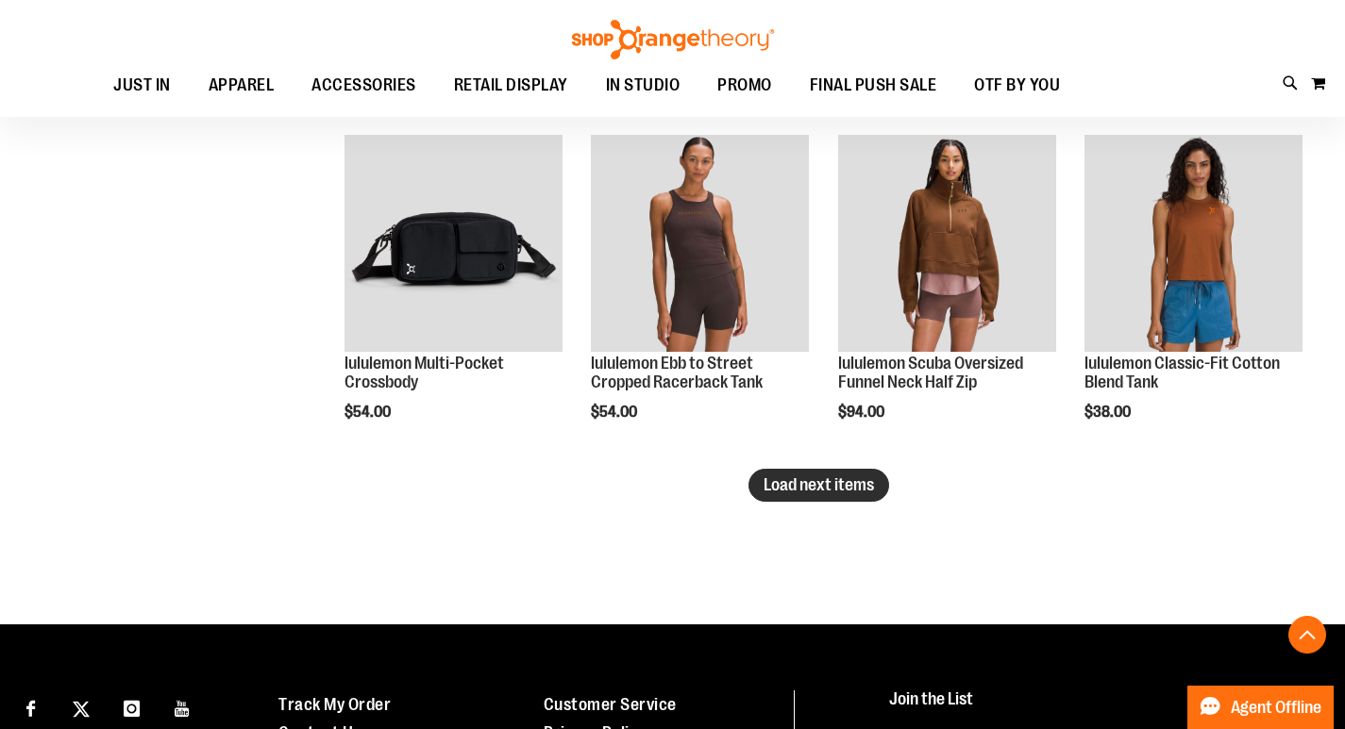
click at [804, 469] on button "Load next items" at bounding box center [818, 485] width 141 height 33
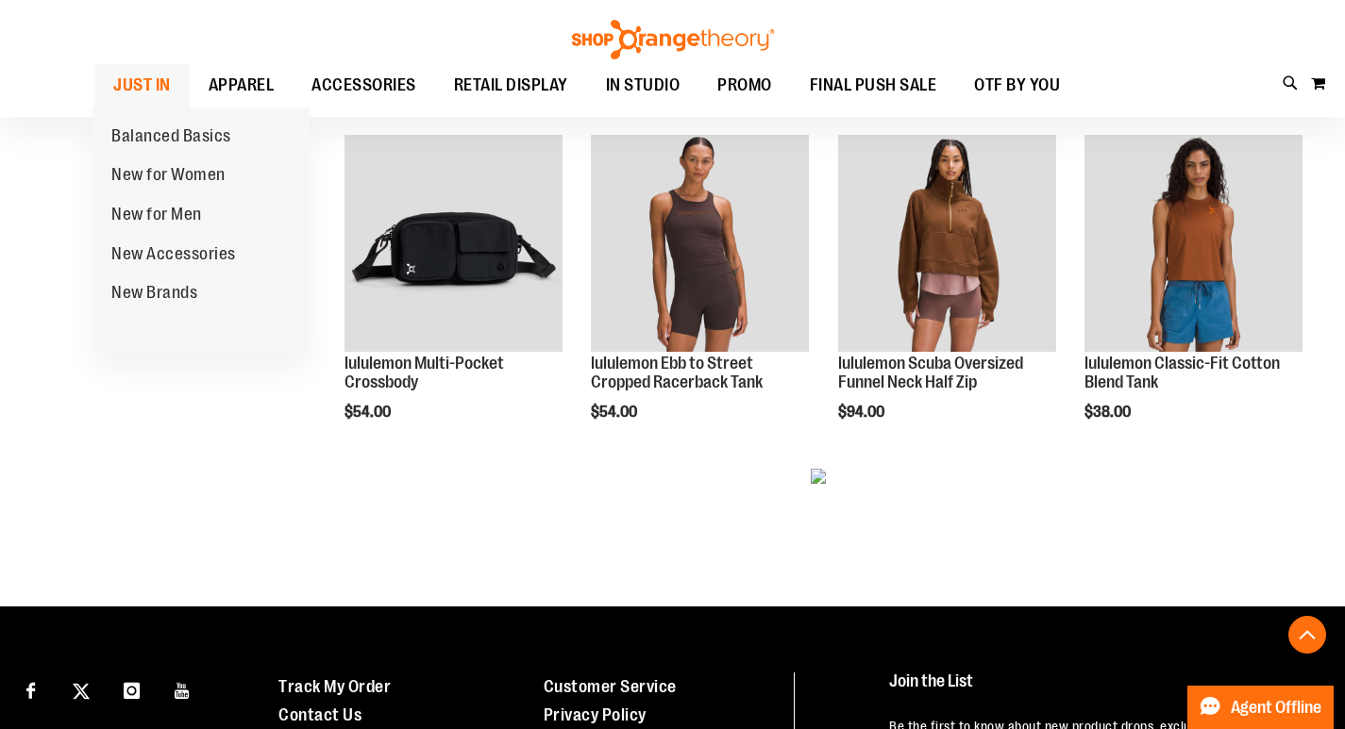
click at [142, 74] on span "JUST IN" at bounding box center [142, 85] width 58 height 42
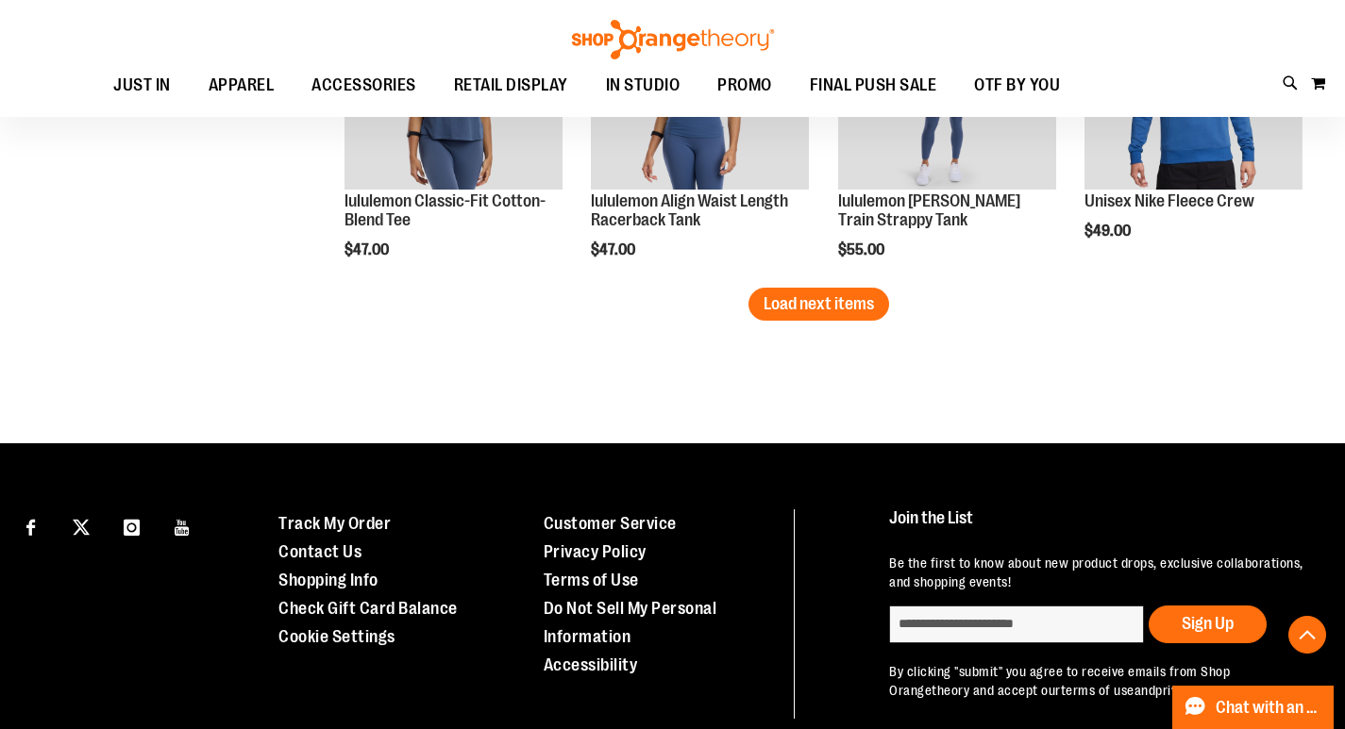
scroll to position [3062, 0]
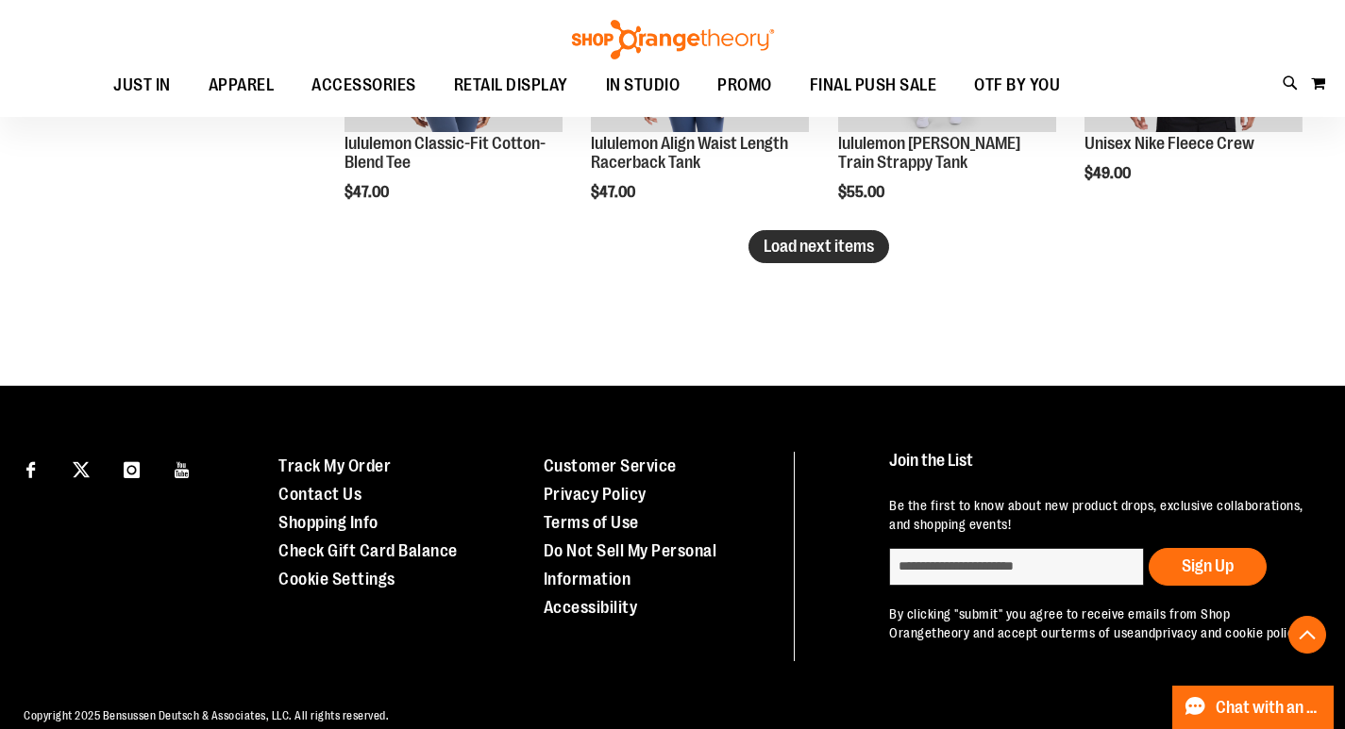
click at [840, 255] on span "Load next items" at bounding box center [818, 246] width 110 height 19
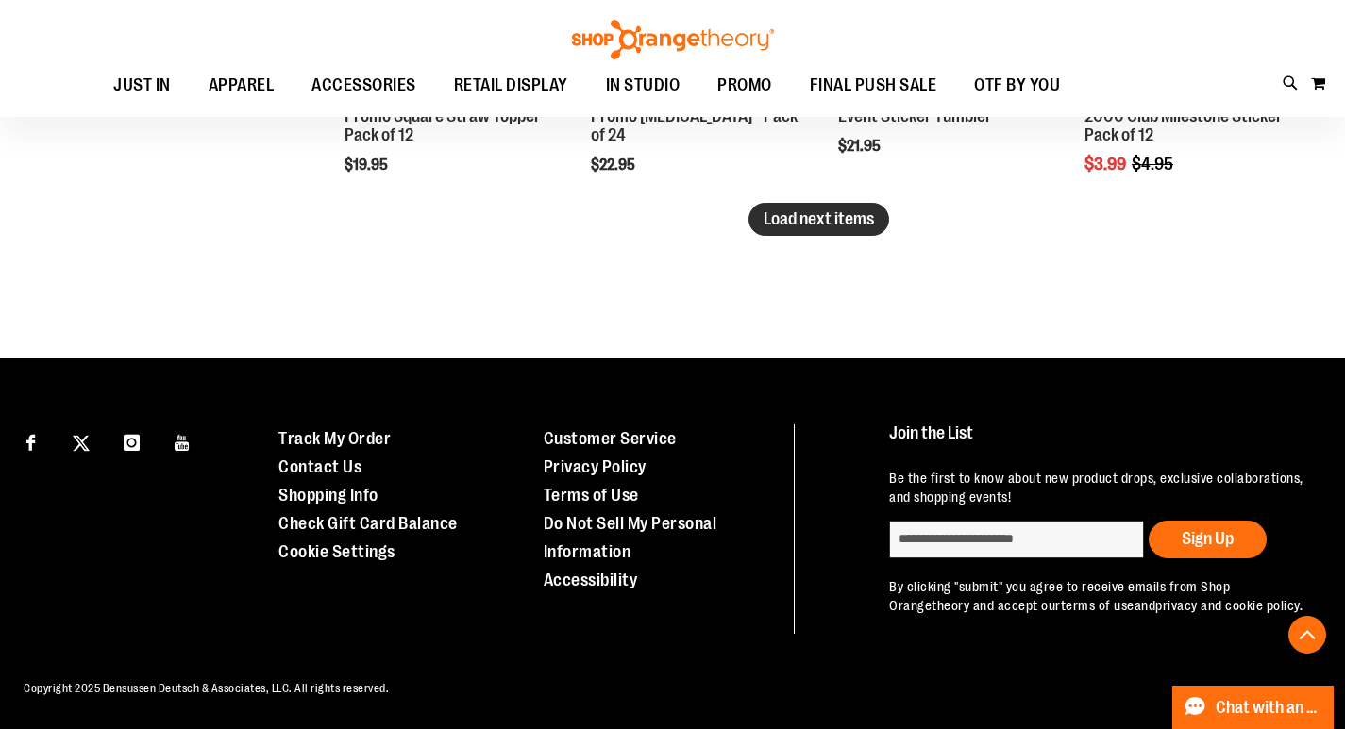
click at [835, 209] on span "Load next items" at bounding box center [818, 218] width 110 height 19
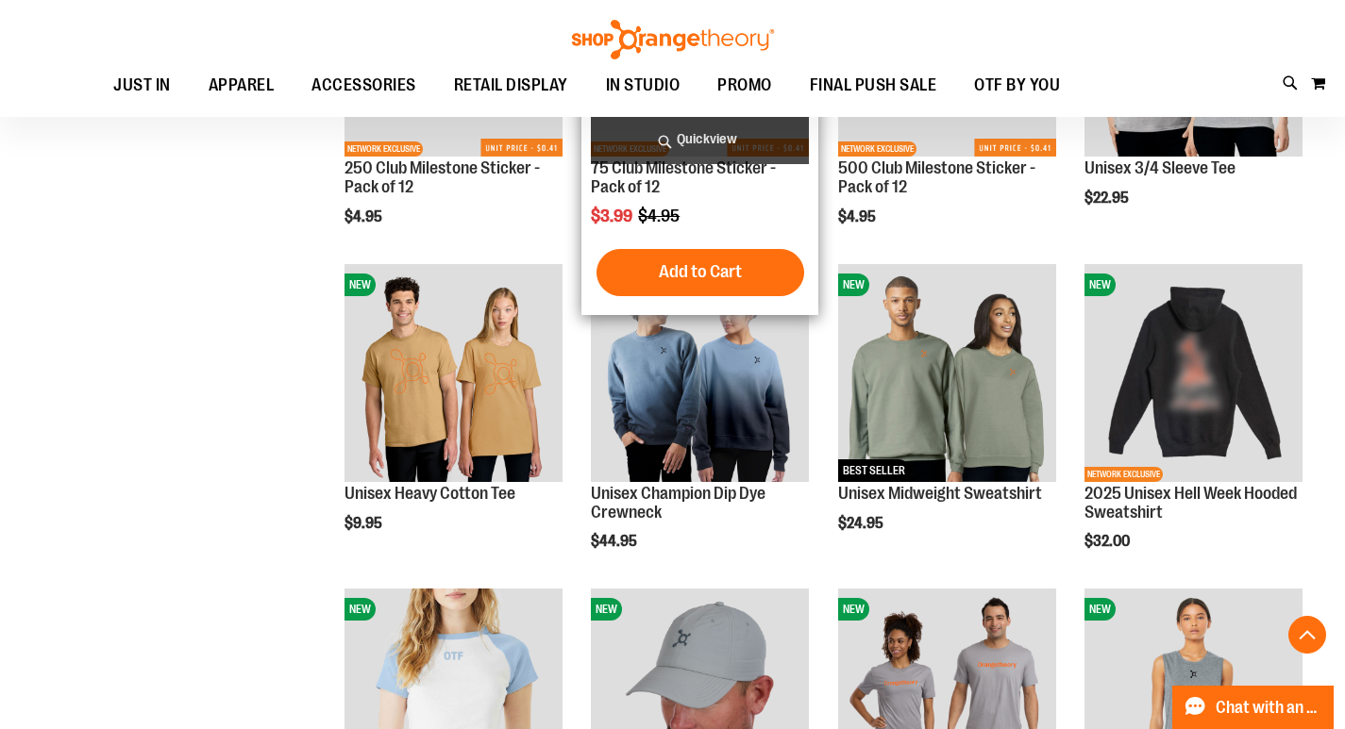
scroll to position [4461, 0]
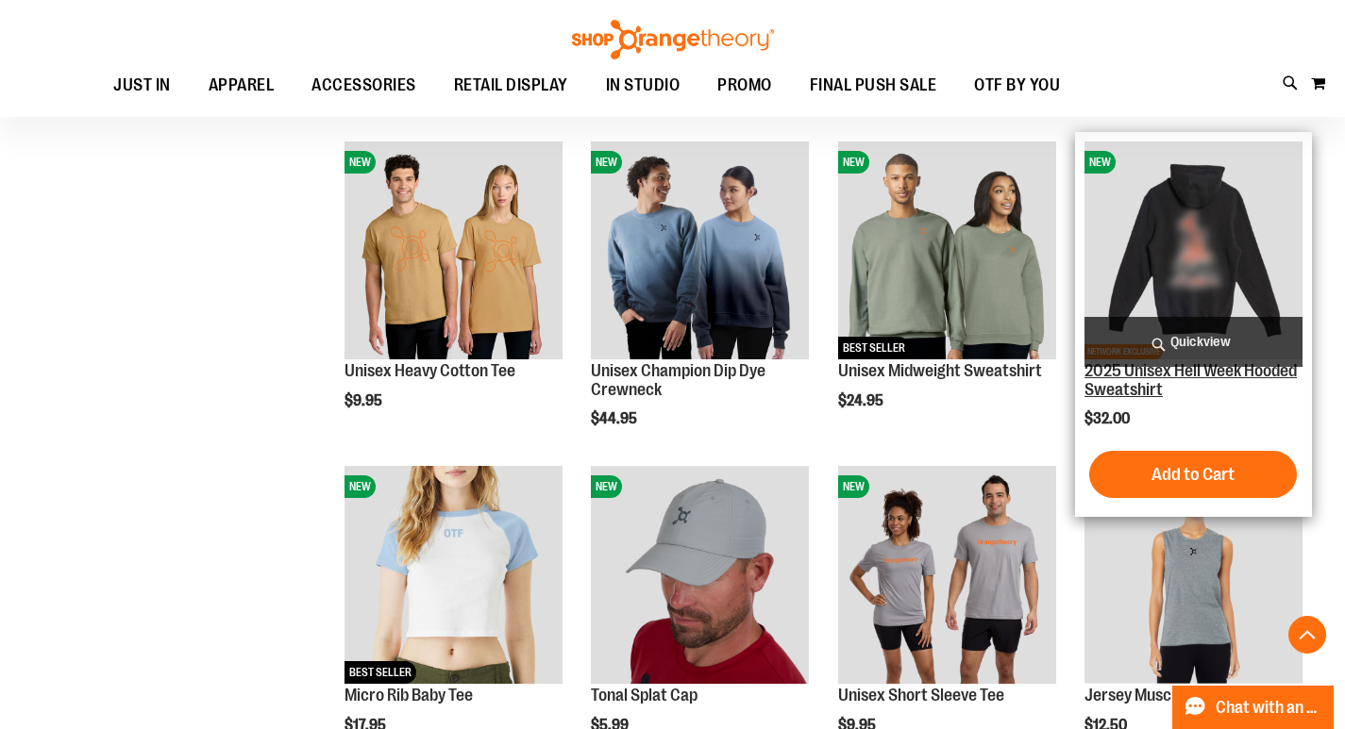
click at [1164, 376] on link "2025 Unisex Hell Week Hooded Sweatshirt" at bounding box center [1190, 380] width 212 height 38
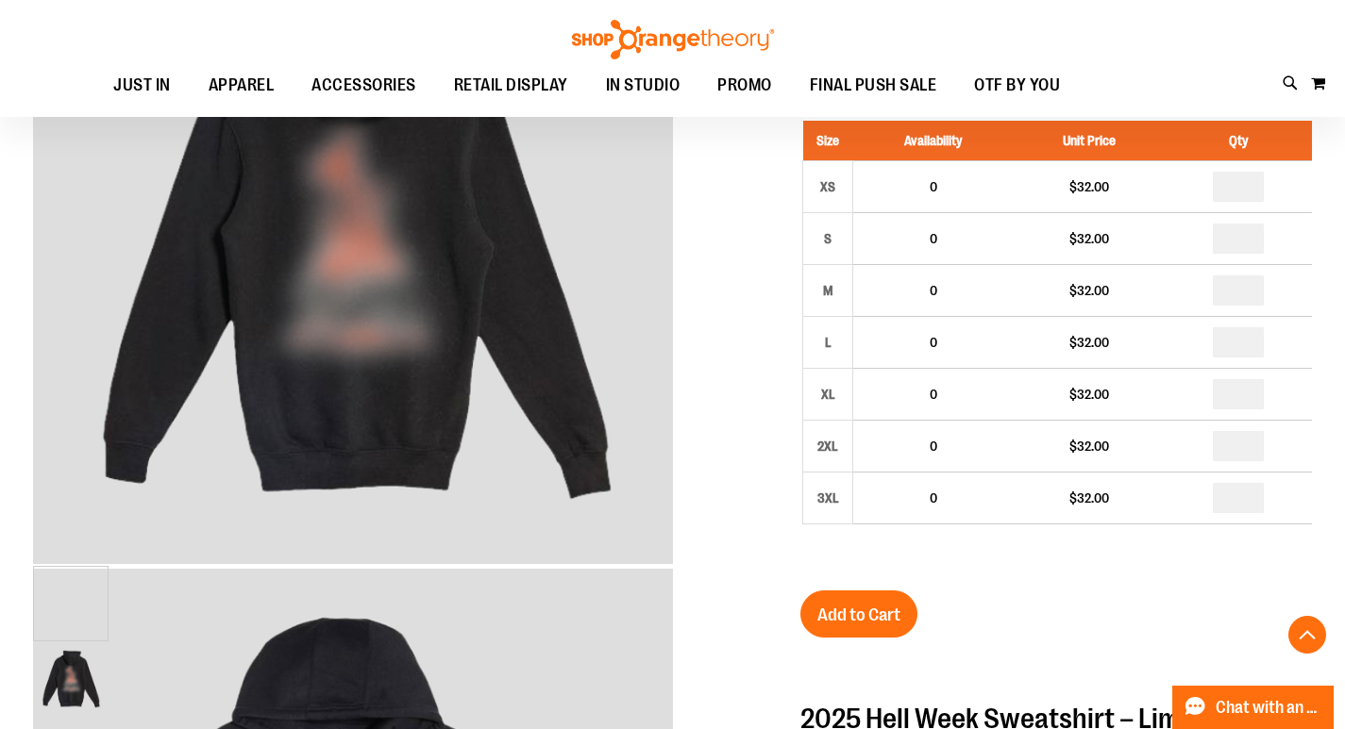
scroll to position [282, 0]
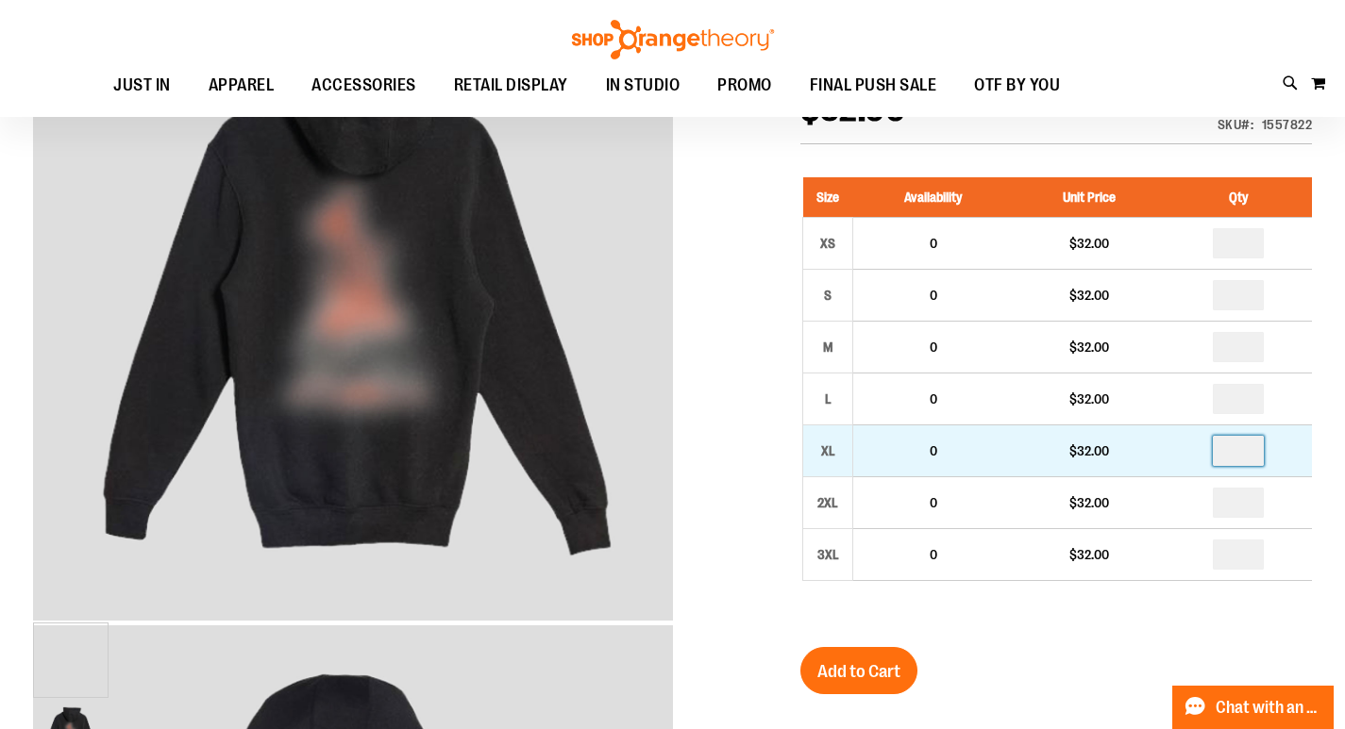
click at [1247, 449] on input "number" at bounding box center [1238, 451] width 51 height 30
type input "*"
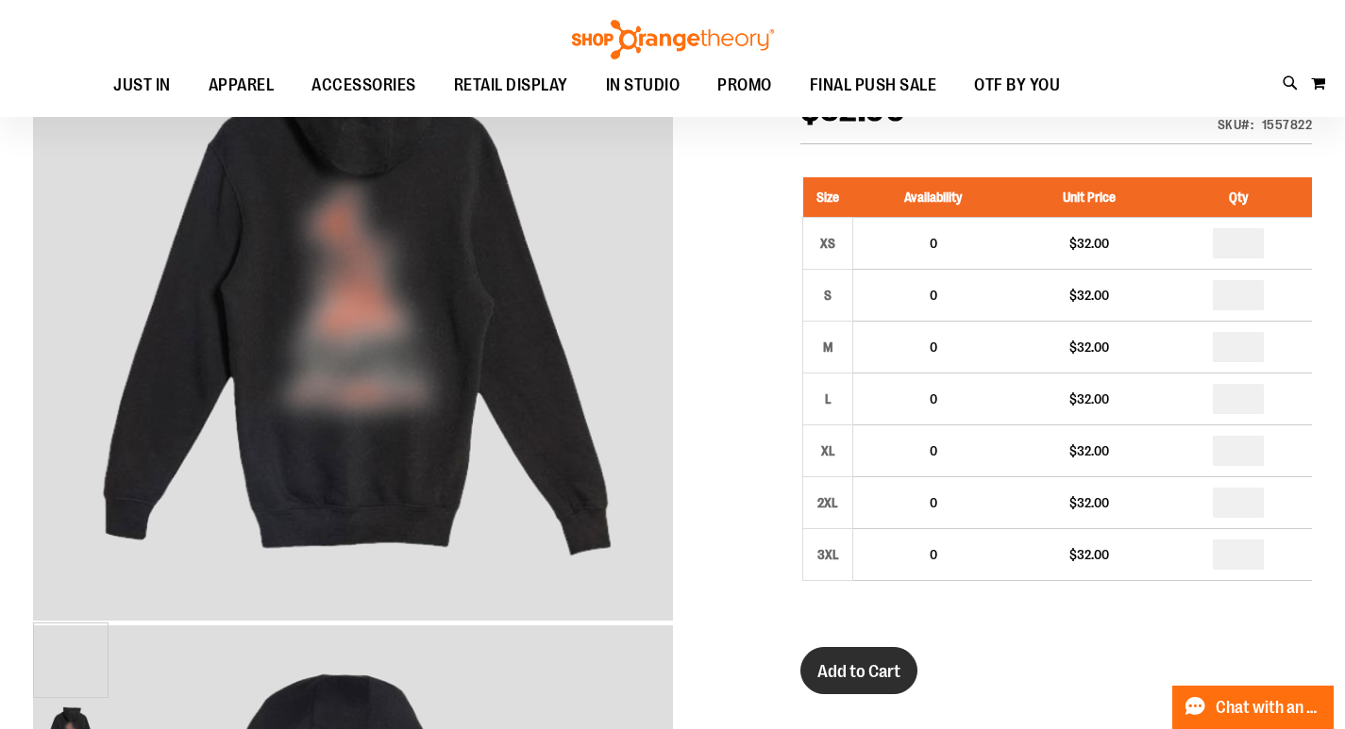
click at [855, 662] on span "Add to Cart" at bounding box center [858, 671] width 83 height 21
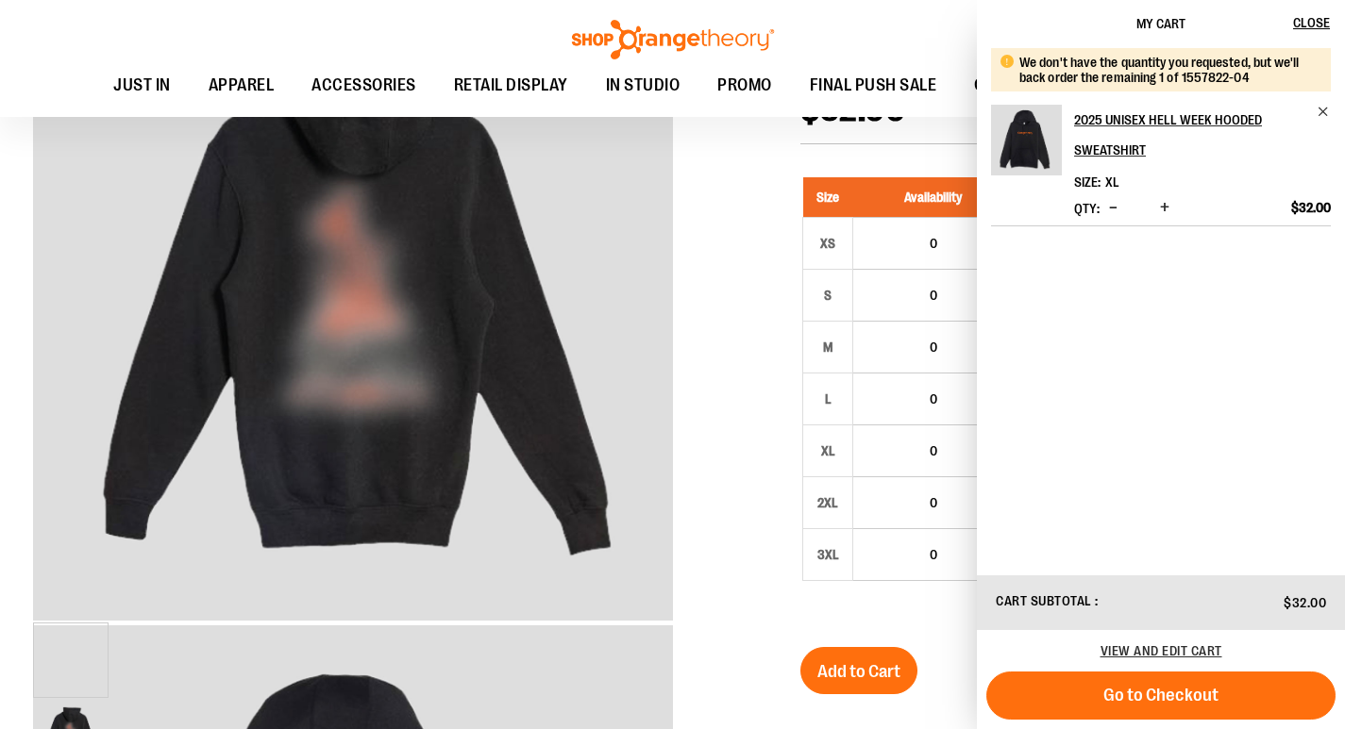
click at [741, 458] on div at bounding box center [672, 712] width 1279 height 1463
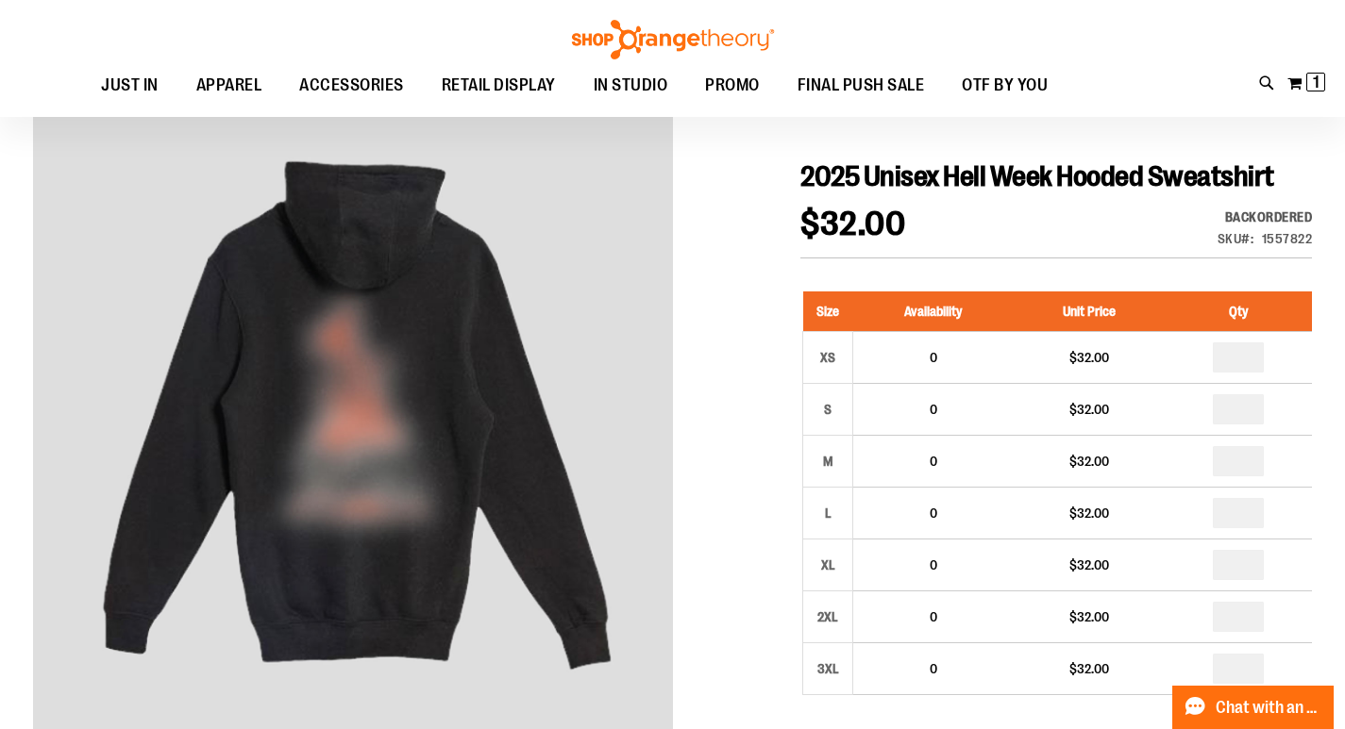
scroll to position [0, 0]
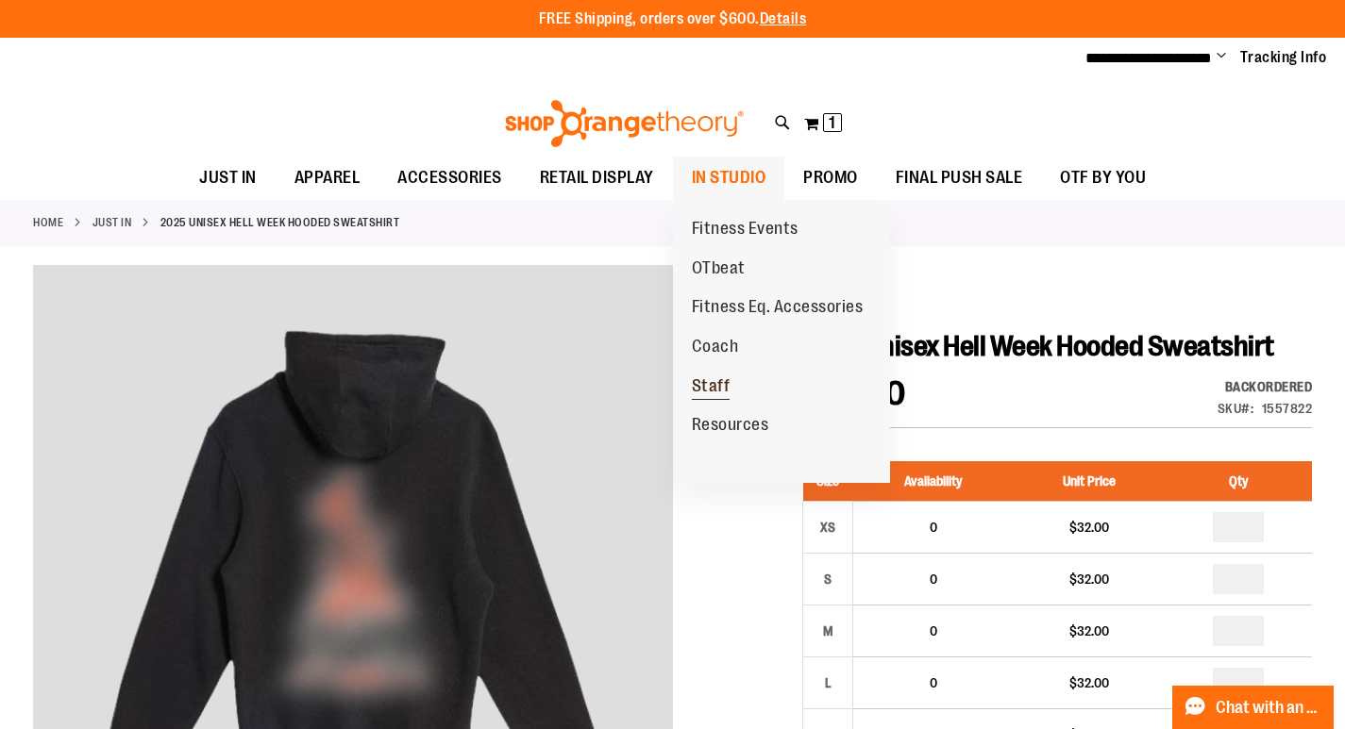
click at [720, 383] on span "Staff" at bounding box center [711, 389] width 39 height 24
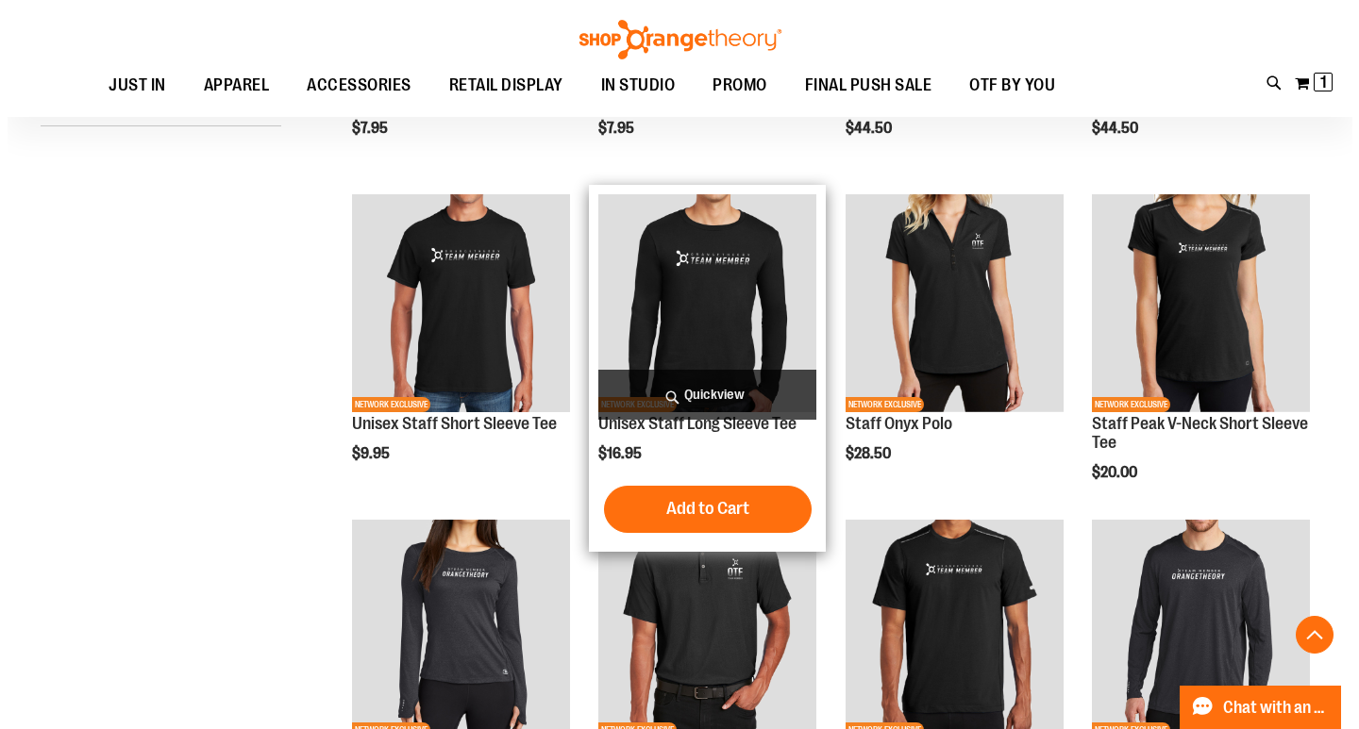
scroll to position [471, 0]
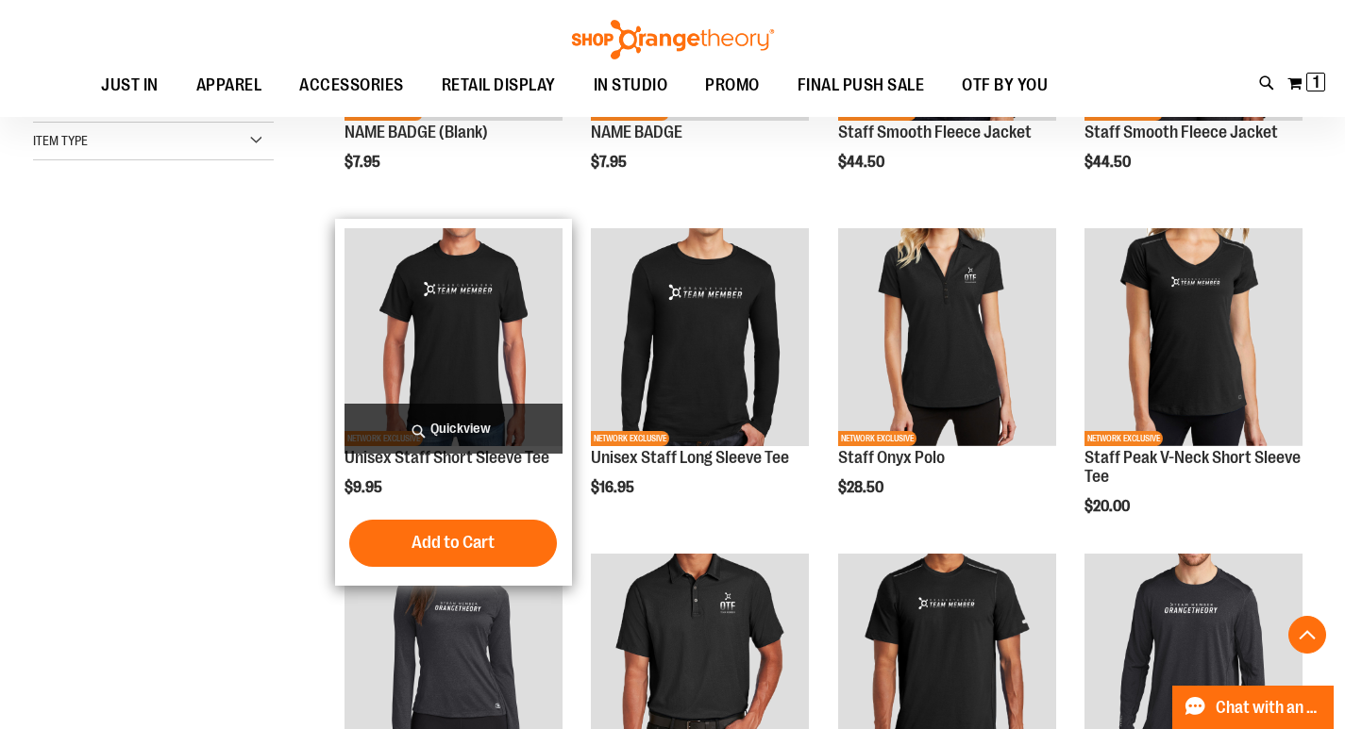
click at [445, 454] on span "Quickview" at bounding box center [453, 429] width 218 height 50
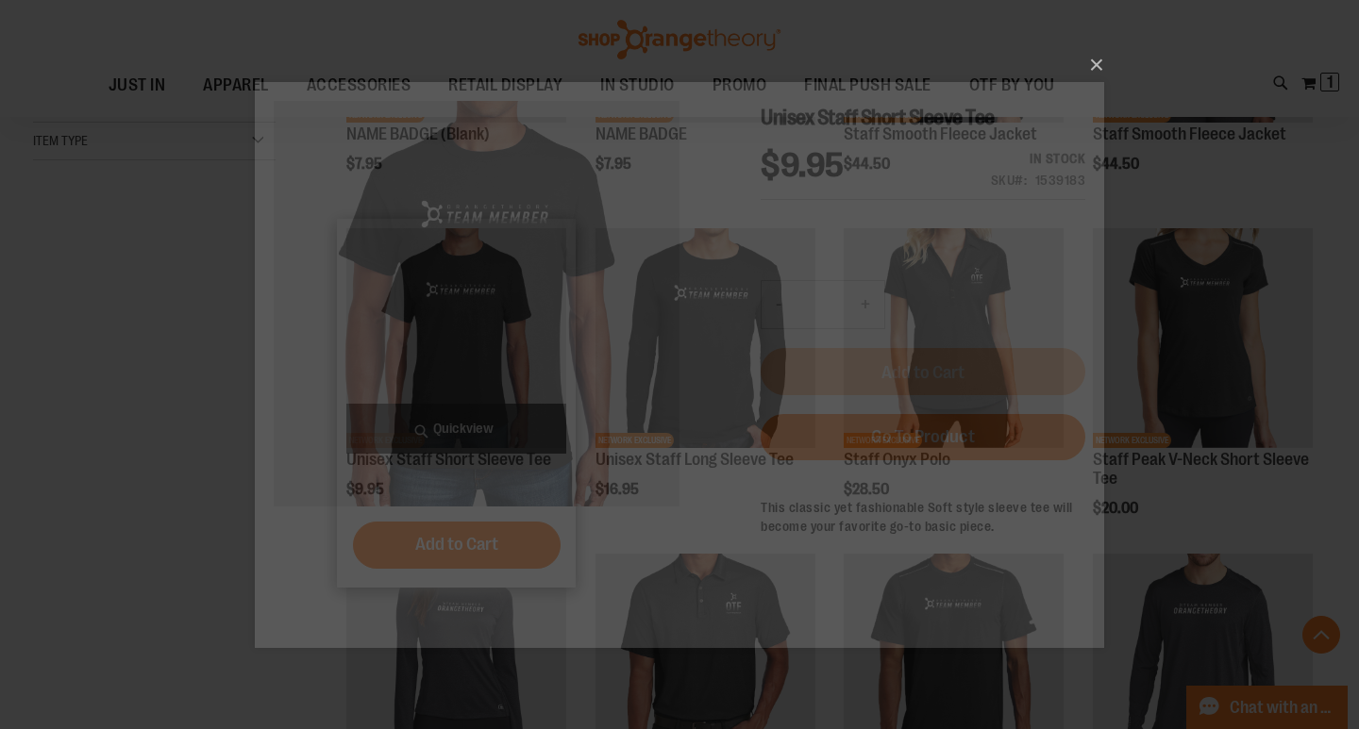
scroll to position [0, 0]
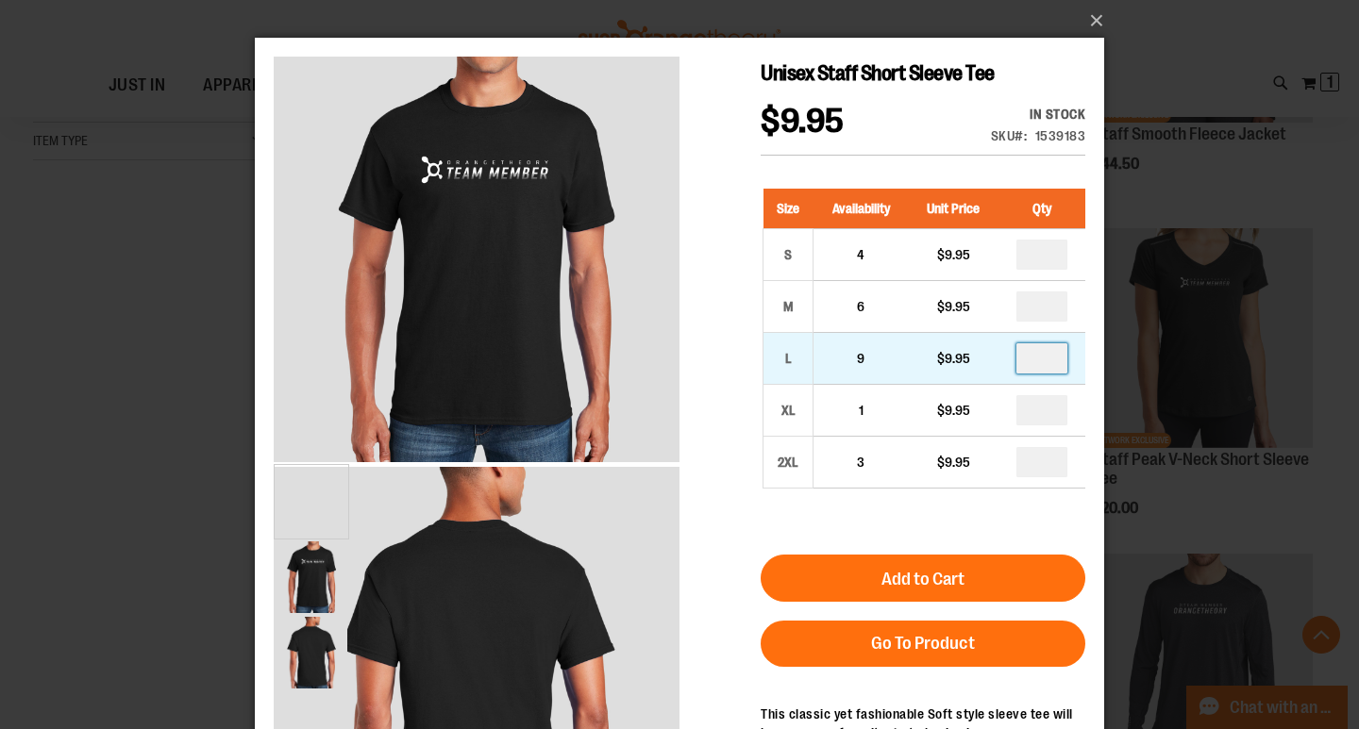
click at [1055, 360] on input "number" at bounding box center [1041, 358] width 51 height 30
type input "*"
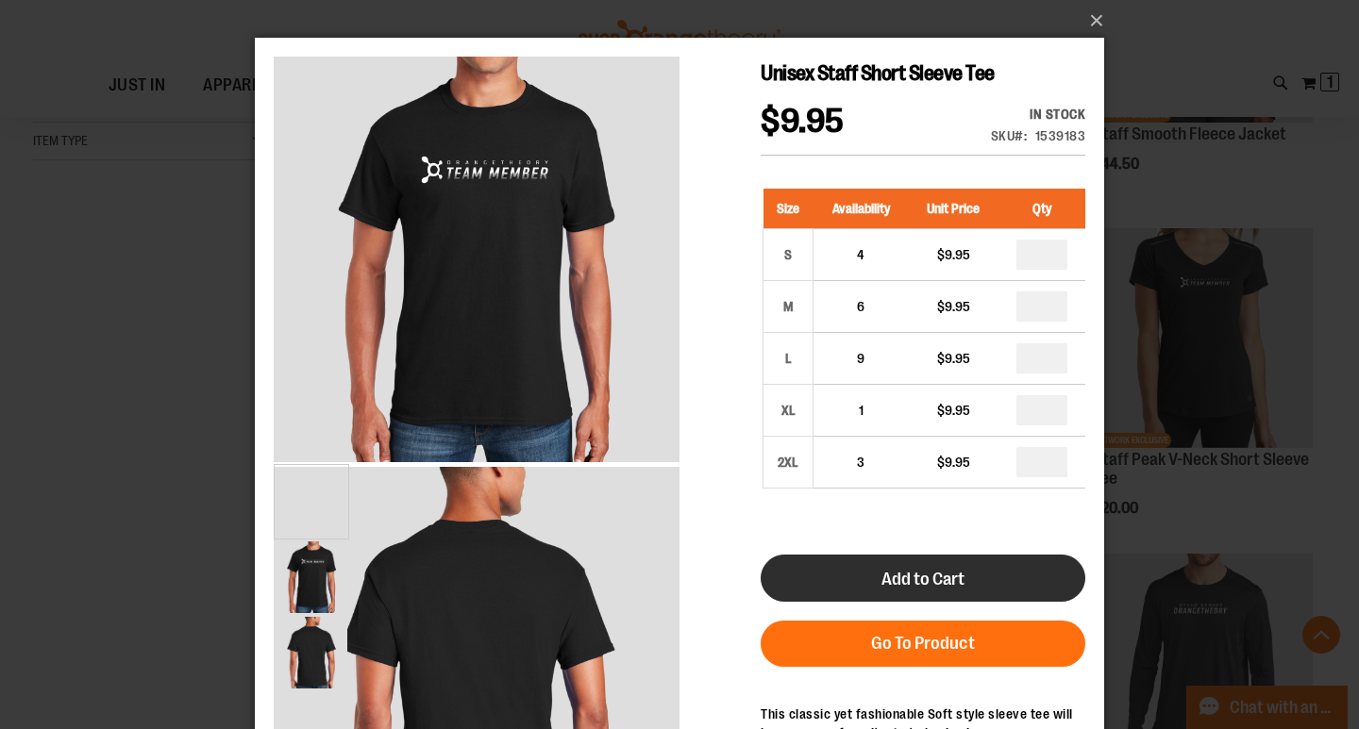
click at [943, 581] on span "Add to Cart" at bounding box center [922, 579] width 83 height 21
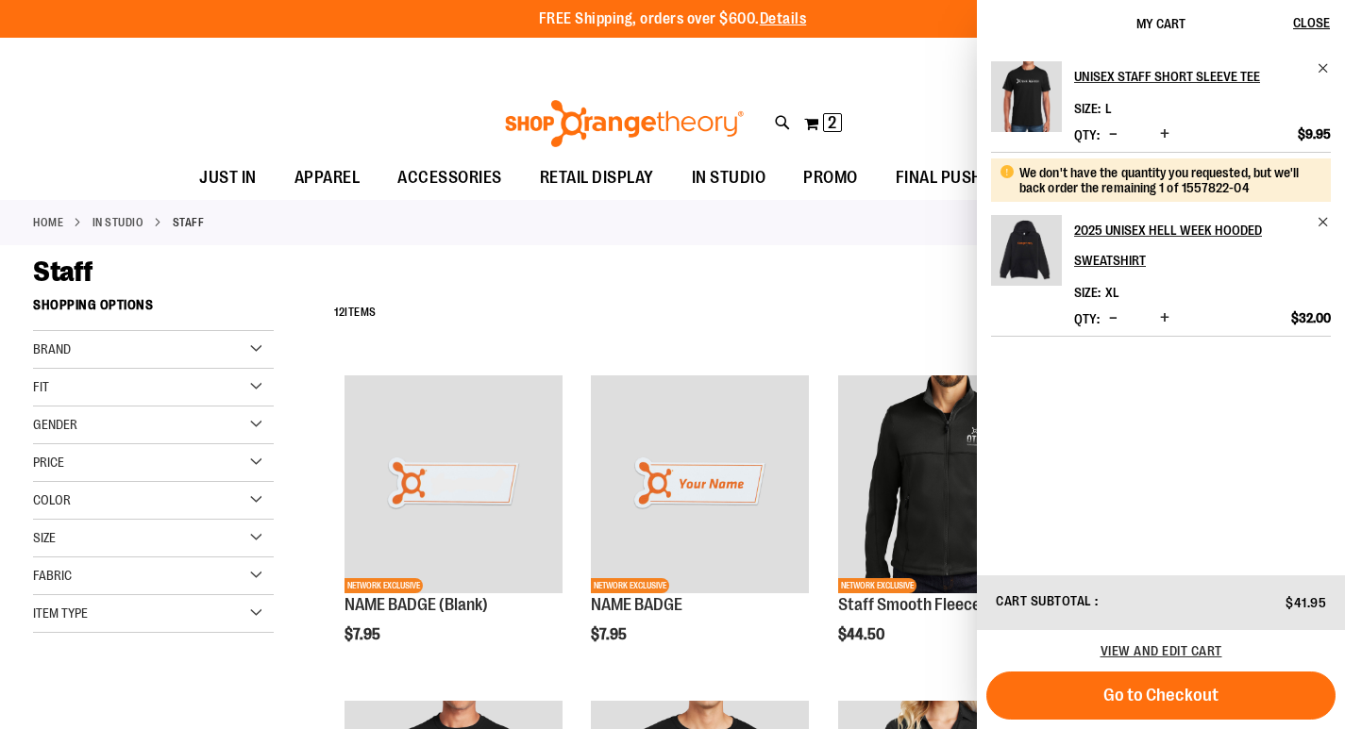
click at [812, 309] on div "**********" at bounding box center [818, 313] width 987 height 49
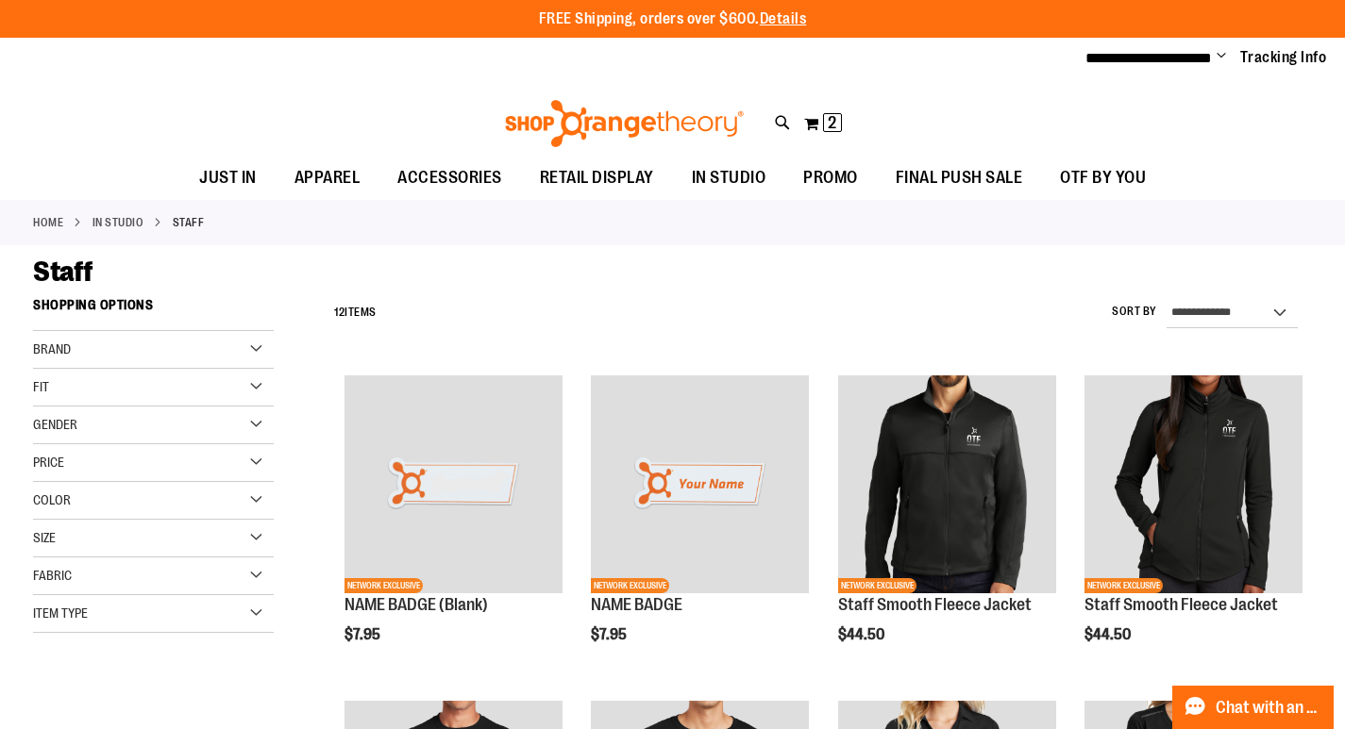
click at [1221, 59] on span "Change" at bounding box center [1220, 57] width 9 height 18
click at [1137, 128] on link "Sign Out" at bounding box center [1153, 127] width 165 height 36
